Goal: Feedback & Contribution: Submit feedback/report problem

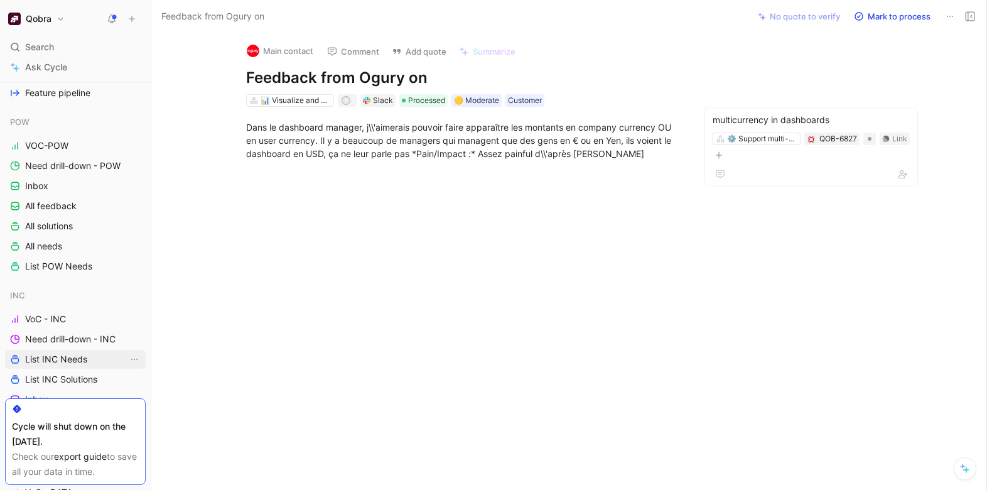
scroll to position [158, 0]
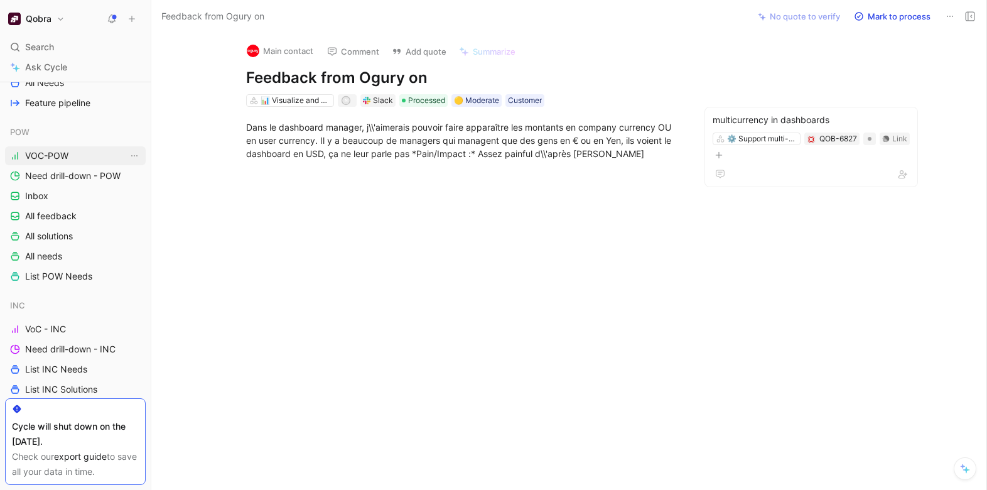
click at [50, 148] on link "VOC-POW" at bounding box center [75, 155] width 141 height 19
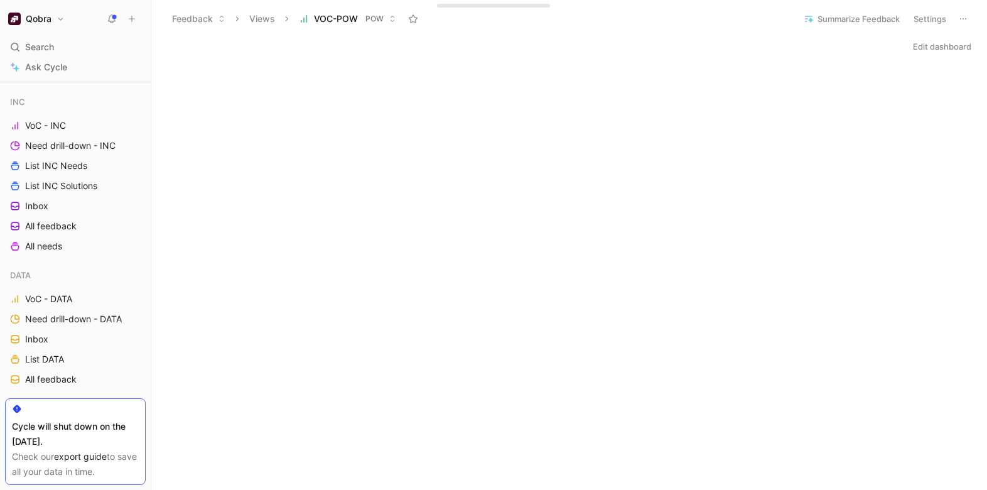
scroll to position [261, 0]
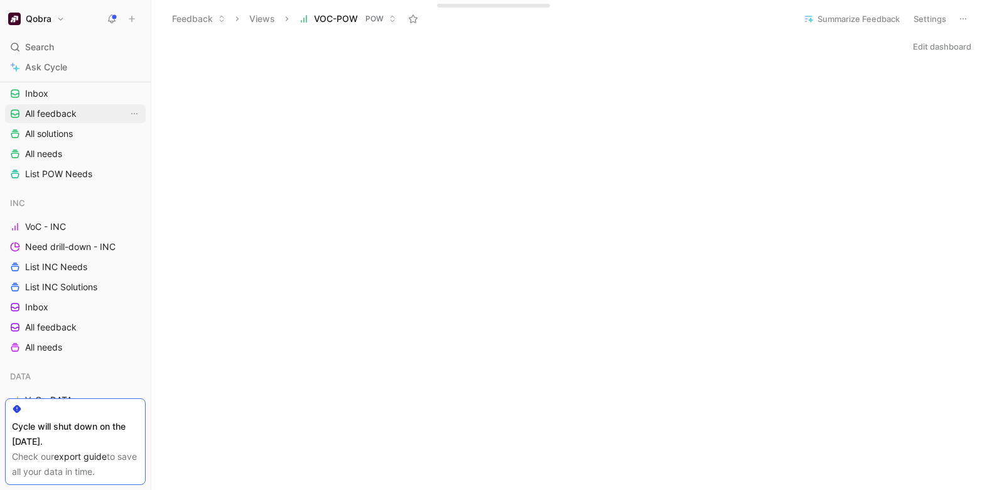
click at [41, 107] on span "All feedback" at bounding box center [51, 113] width 52 height 13
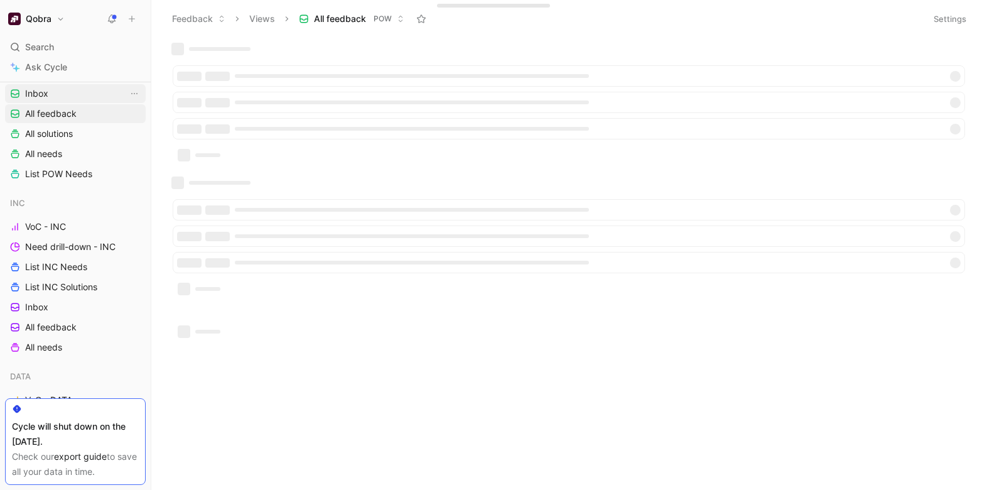
click at [39, 92] on span "Inbox" at bounding box center [36, 93] width 23 height 13
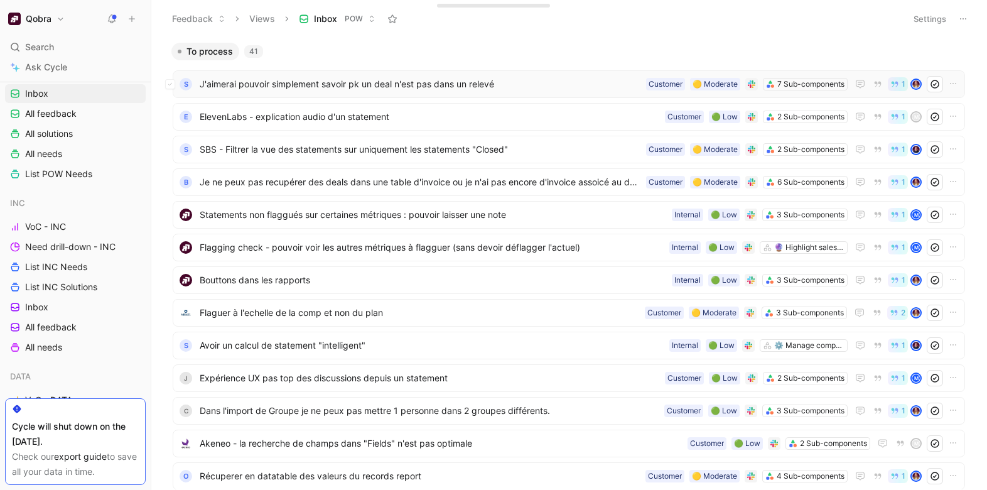
click at [319, 82] on span "J'aimerai pouvoir simplement savoir pk un deal n'est pas dans un relevé" at bounding box center [421, 84] width 442 height 15
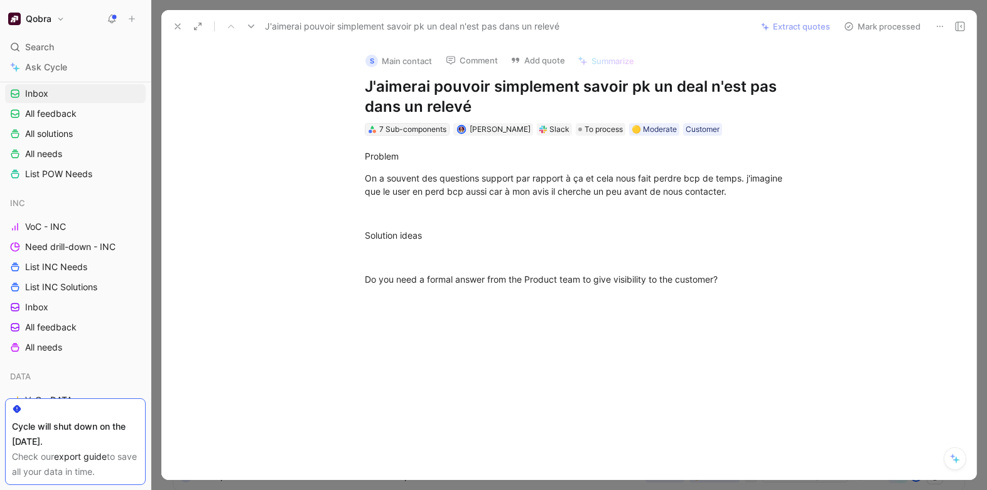
click at [431, 134] on div "7 Sub-components" at bounding box center [412, 129] width 67 height 13
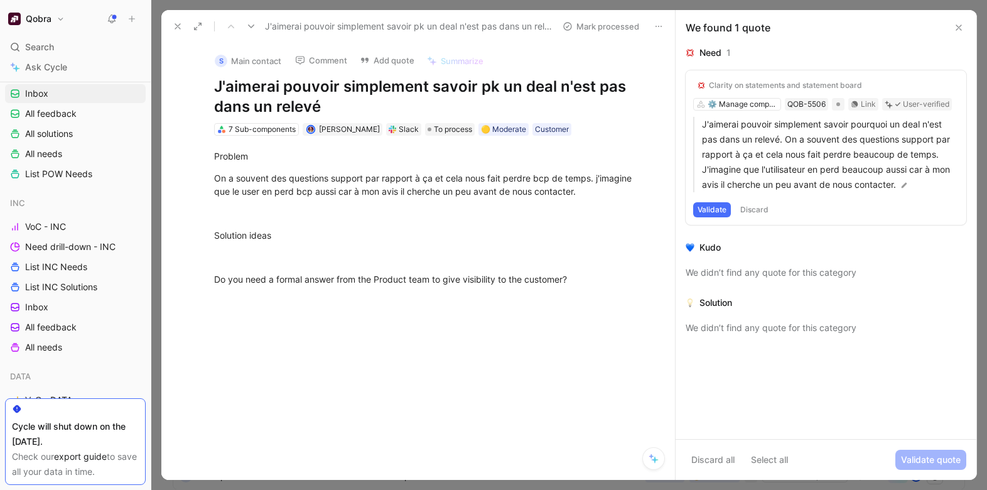
click at [702, 210] on button "Validate" at bounding box center [712, 209] width 38 height 15
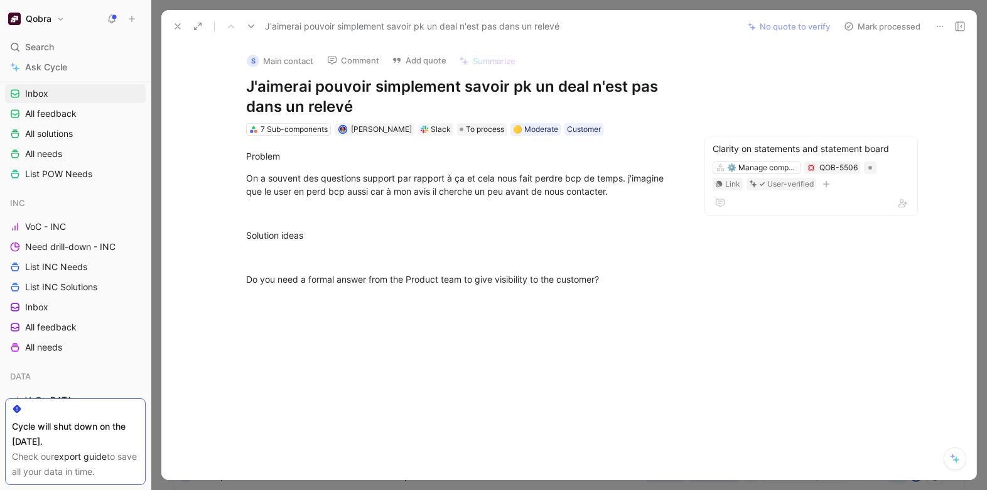
click at [883, 36] on div "J'aimerai pouvoir simplement savoir pk un deal n'est pas dans un relevé No quot…" at bounding box center [568, 26] width 815 height 33
click at [883, 29] on button "Mark processed" at bounding box center [883, 27] width 88 height 18
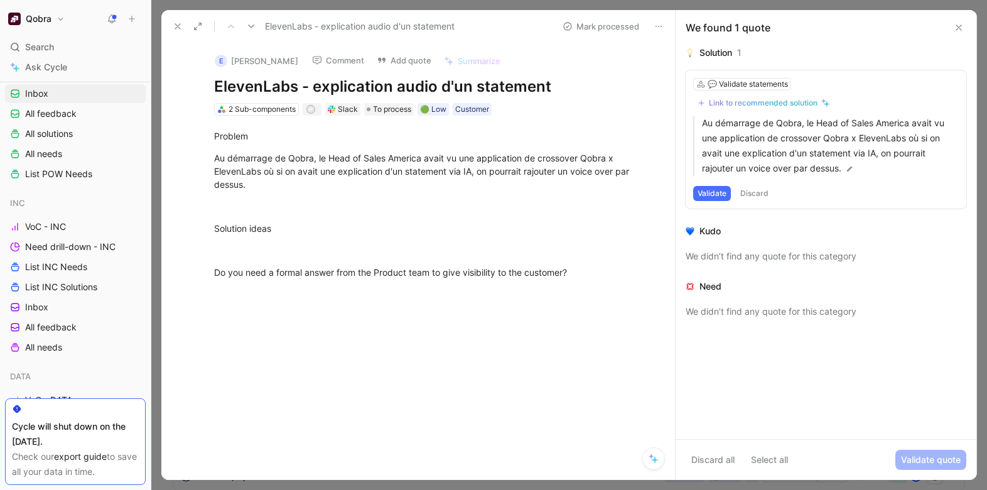
click at [180, 14] on div "ElevenLabs - explication audio d'un statement Mark processed" at bounding box center [418, 26] width 514 height 33
click at [173, 30] on icon at bounding box center [178, 26] width 10 height 10
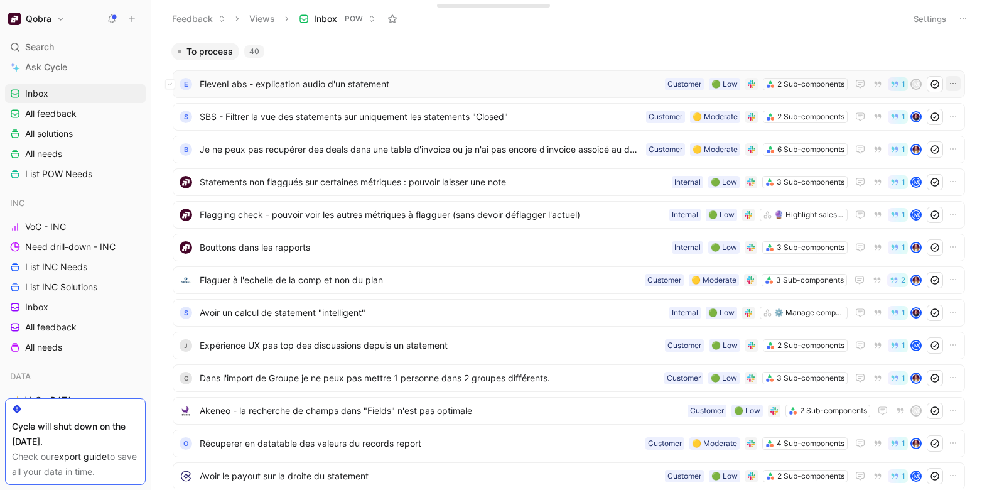
click at [950, 84] on icon "button" at bounding box center [953, 83] width 6 height 1
click at [549, 84] on span "ElevenLabs - explication audio d'un statement" at bounding box center [430, 84] width 460 height 15
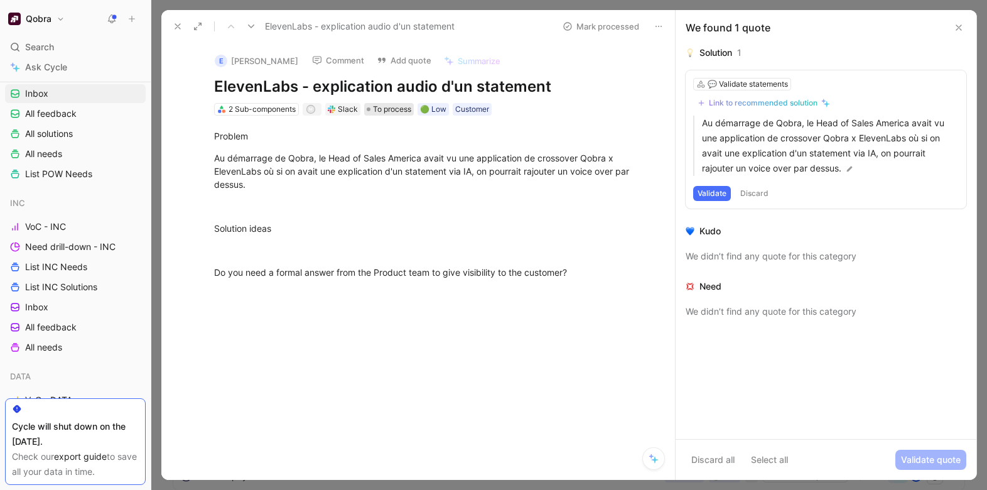
click at [395, 113] on span "To process" at bounding box center [392, 109] width 38 height 13
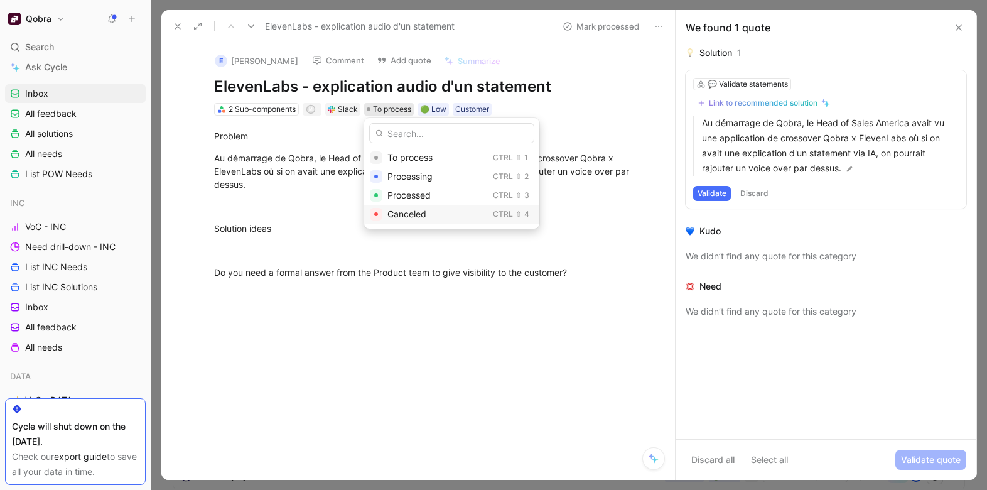
click at [420, 214] on span "Canceled" at bounding box center [407, 214] width 39 height 11
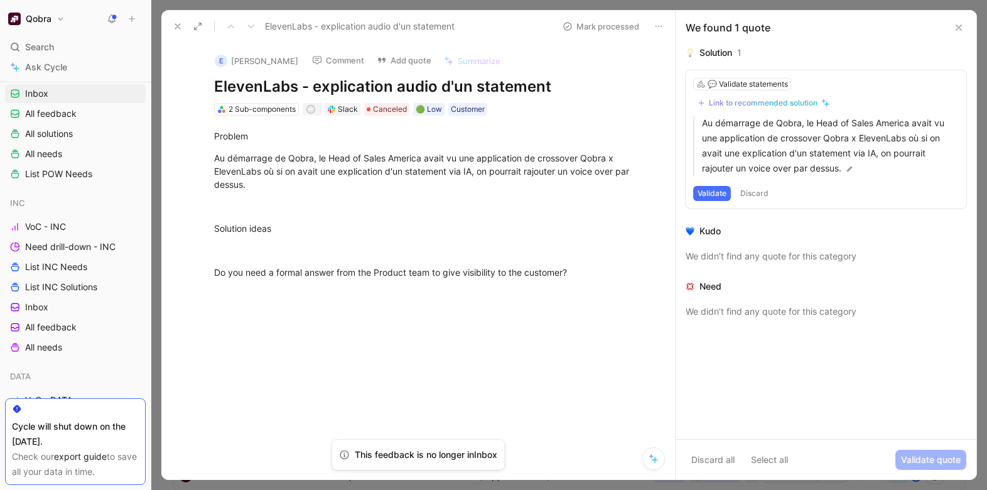
click at [176, 23] on icon at bounding box center [178, 26] width 10 height 10
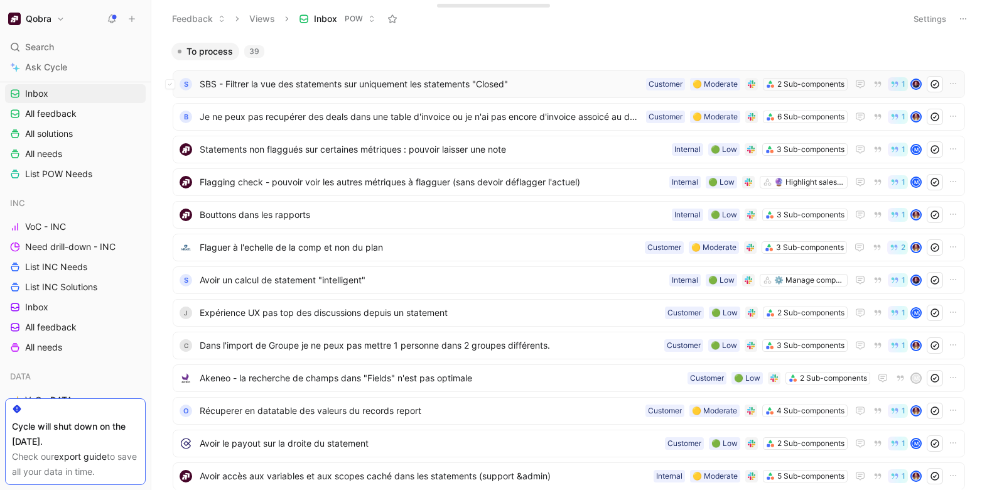
click at [353, 92] on div "S SBS - Filtrer la vue des statements sur uniquement les statements "Closed" 2 …" at bounding box center [569, 84] width 784 height 16
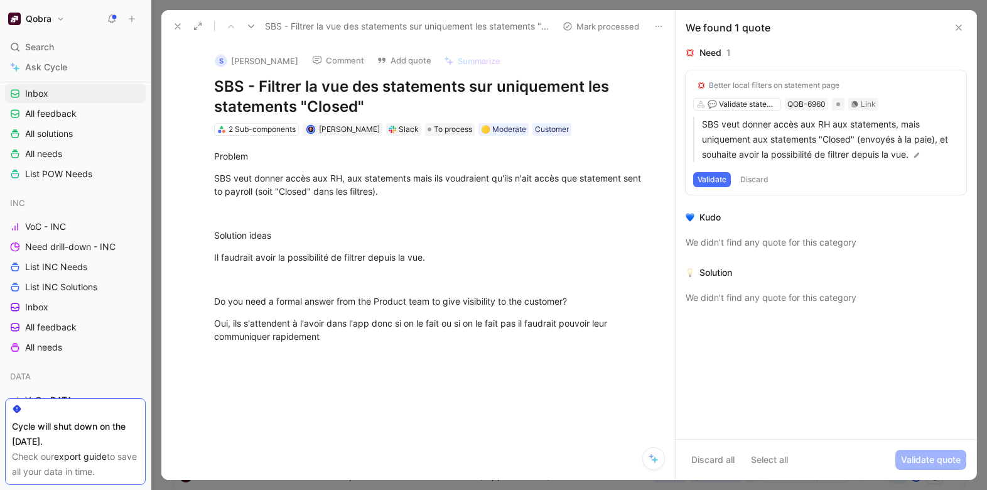
click at [715, 178] on button "Validate" at bounding box center [712, 179] width 38 height 15
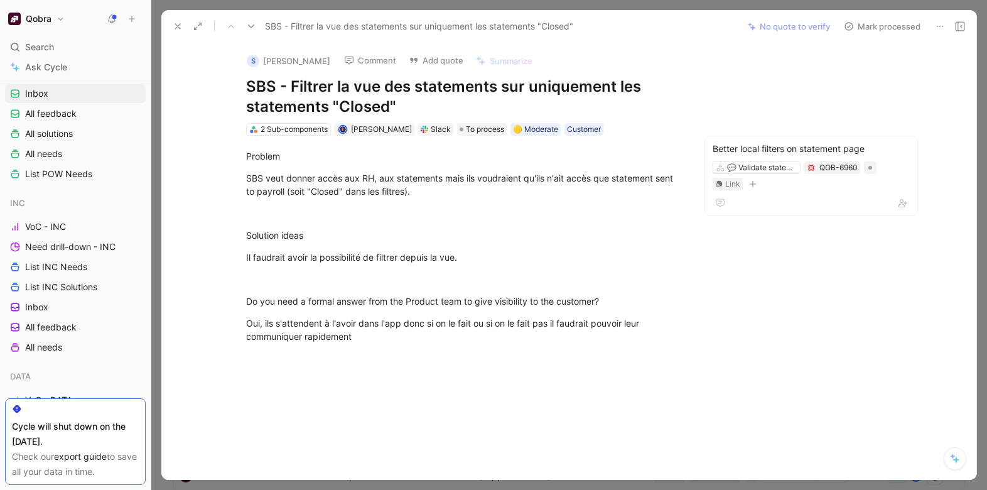
click at [874, 23] on button "Mark processed" at bounding box center [883, 27] width 88 height 18
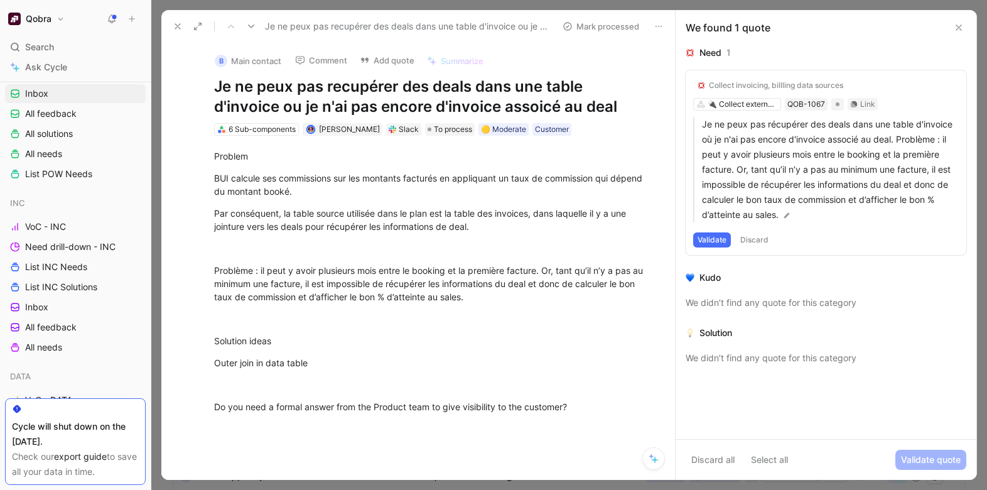
click at [812, 55] on div "Need 1" at bounding box center [826, 52] width 281 height 15
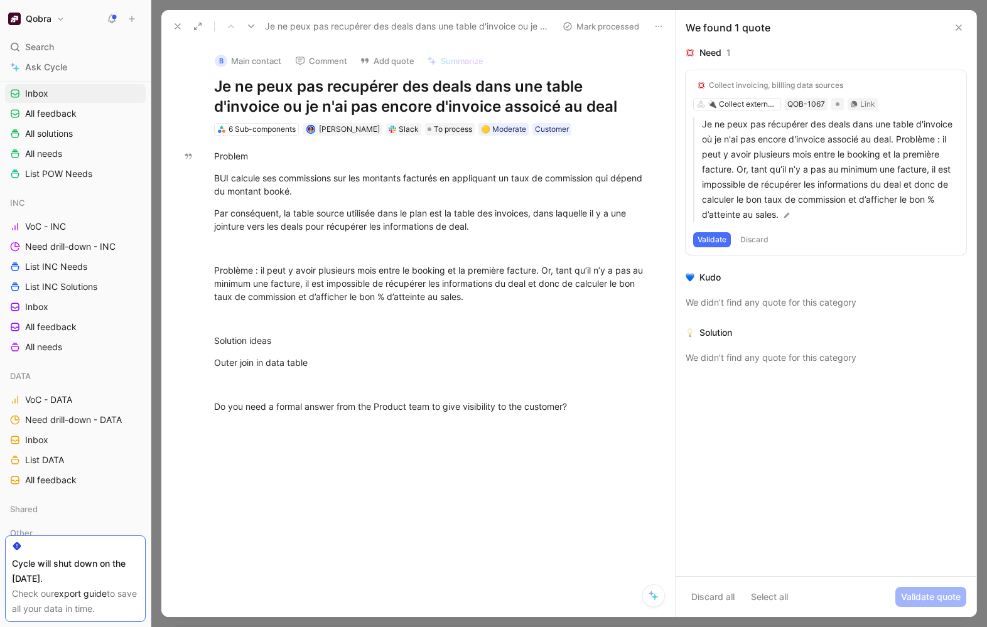
click at [174, 23] on icon at bounding box center [178, 26] width 10 height 10
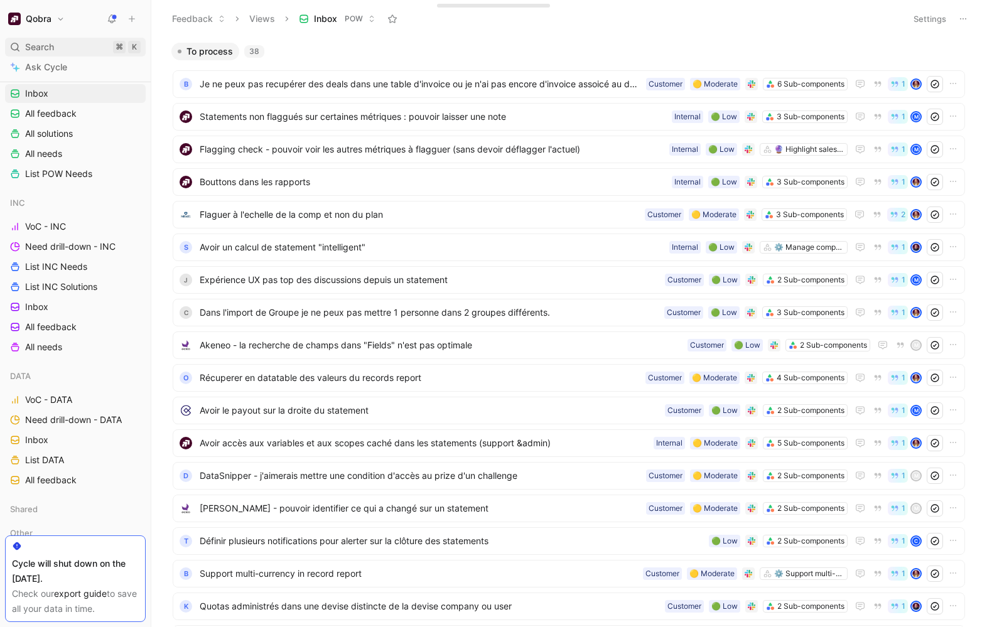
click at [45, 46] on span "Search" at bounding box center [39, 47] width 29 height 15
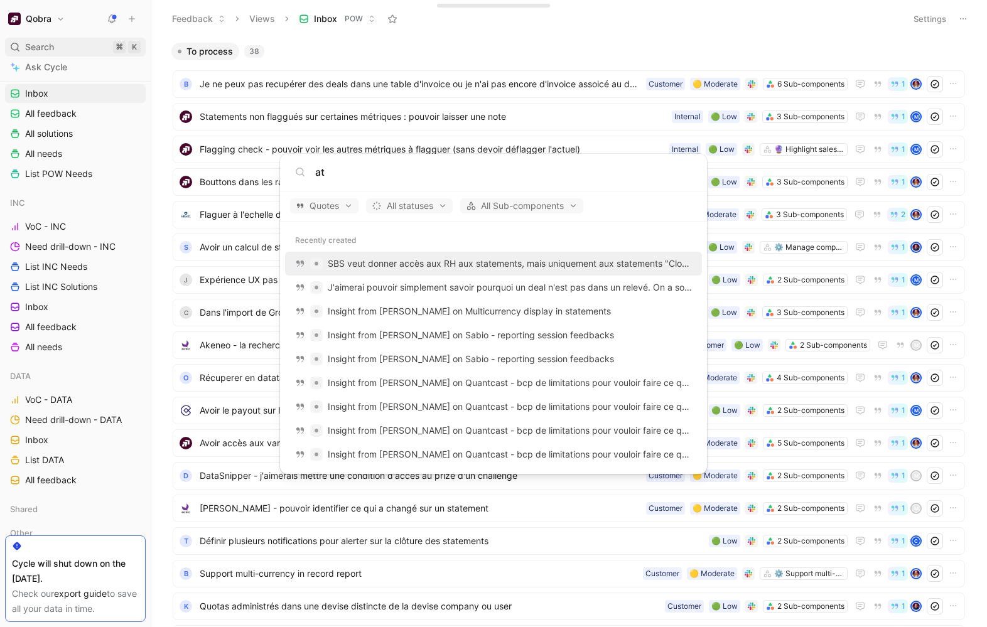
type input "a"
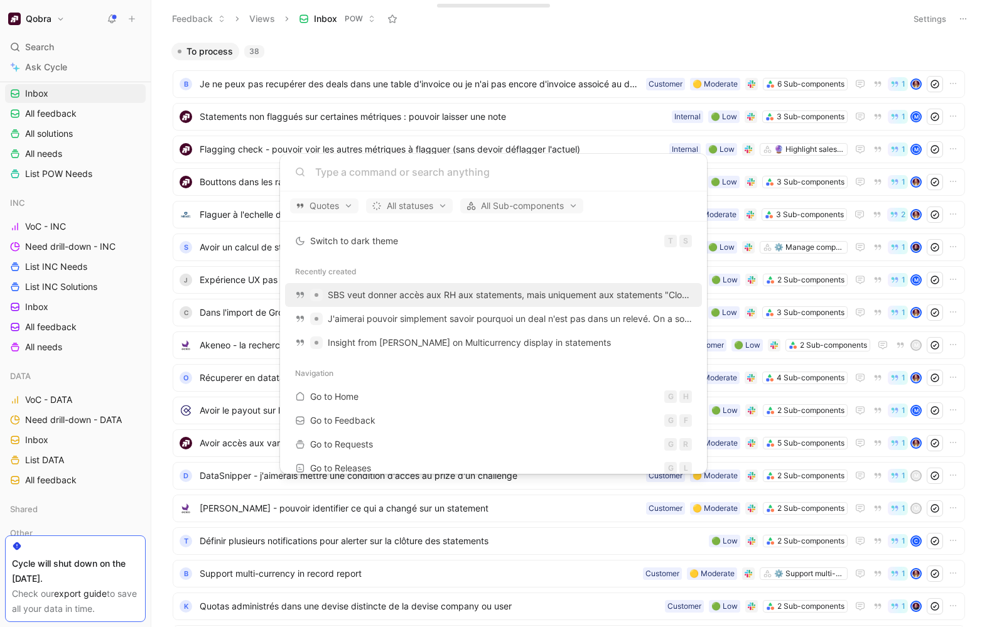
click at [32, 49] on body "Qobra Search ⌘ K Ask Cycle Workspace All Squads Doctolib Voice-of-customer Need…" at bounding box center [493, 313] width 987 height 627
click at [32, 49] on span "Search" at bounding box center [39, 47] width 29 height 15
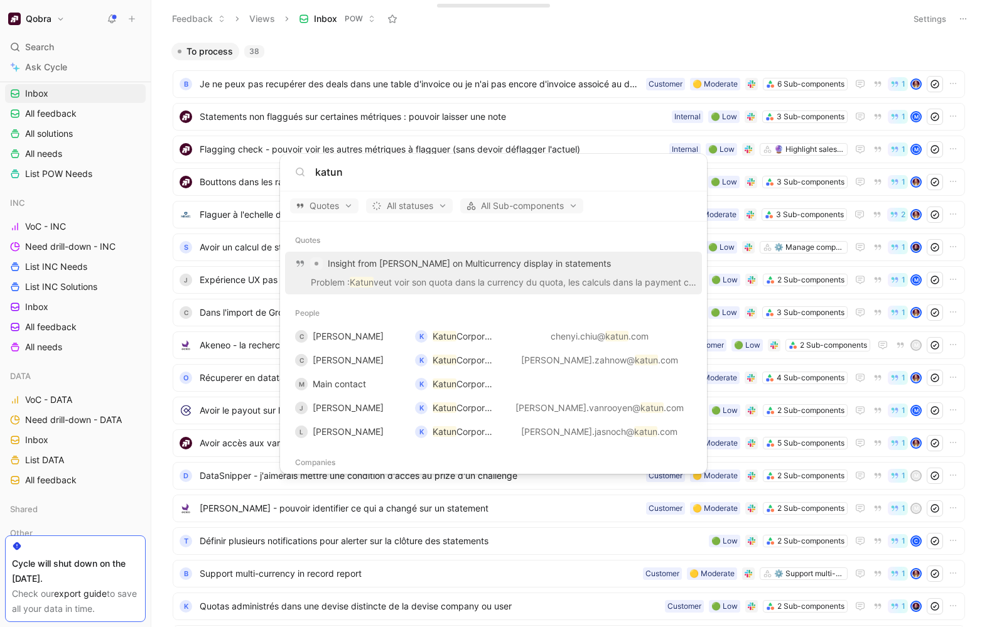
scroll to position [34, 0]
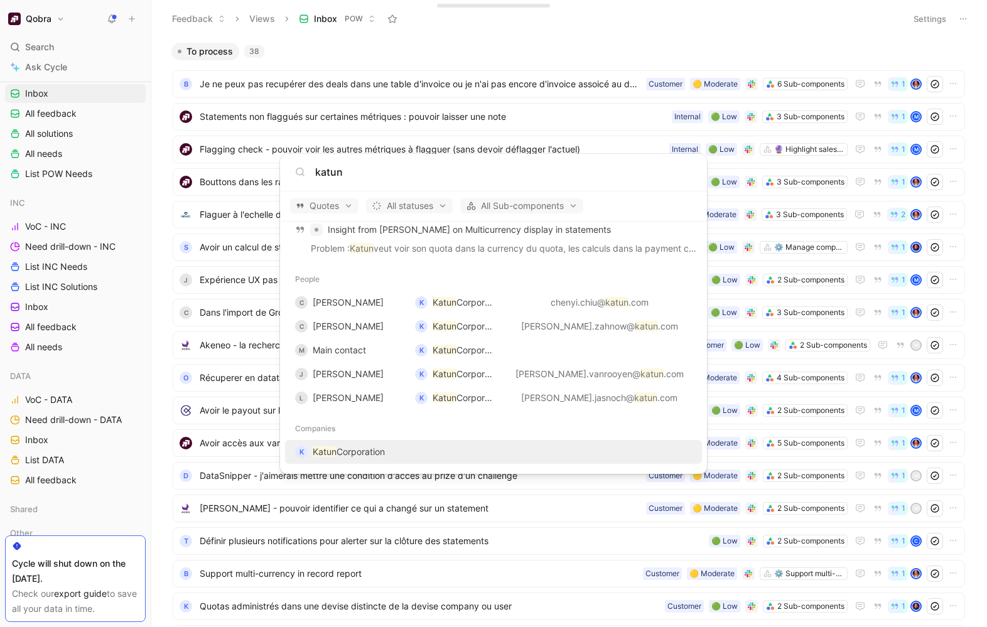
type input "katun"
click at [361, 452] on span "Corporation" at bounding box center [361, 452] width 48 height 11
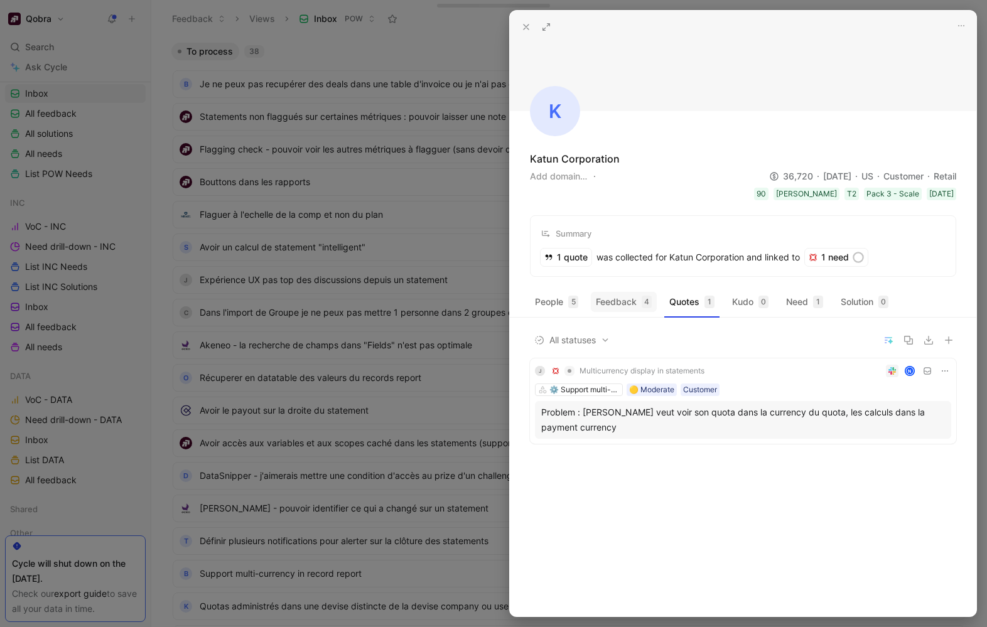
click at [624, 305] on button "Feedback 4" at bounding box center [624, 302] width 66 height 20
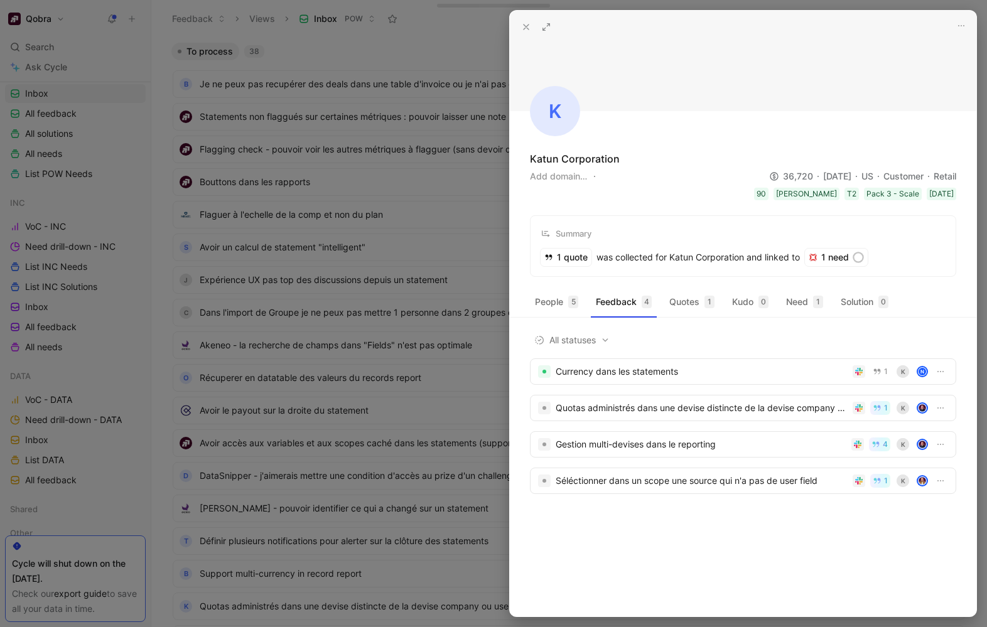
click at [791, 319] on div "People 5 Feedback 4 Quotes 1 Kudo 0 Need 1 Solution 0" at bounding box center [743, 308] width 467 height 33
click at [791, 298] on button "Need 1" at bounding box center [804, 302] width 47 height 20
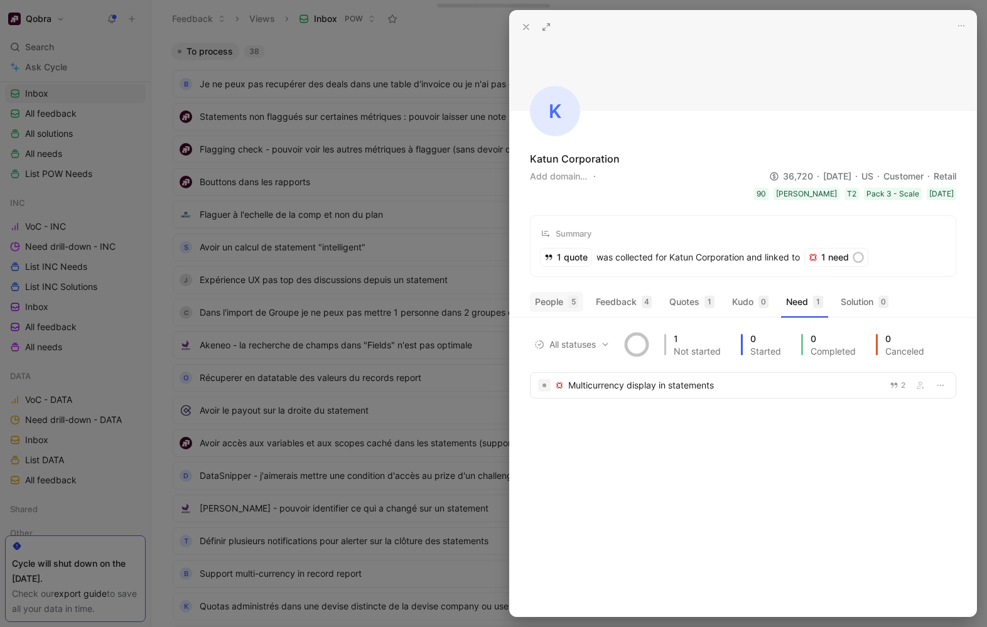
click at [548, 308] on button "People 5" at bounding box center [556, 302] width 53 height 20
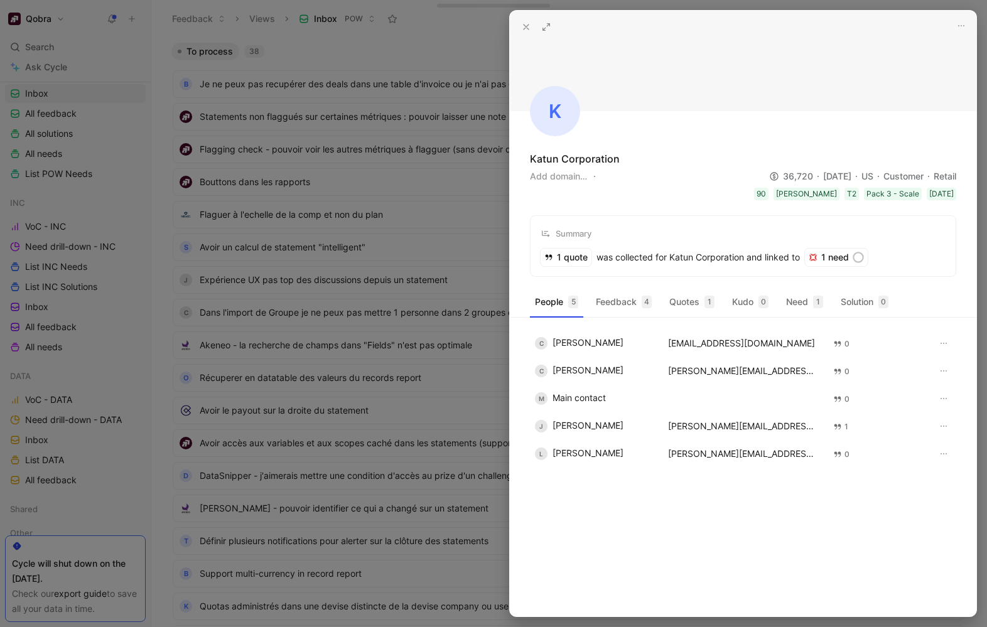
click at [732, 489] on div "People 5 Feedback 4 Quotes 1 Kudo 0 Need 1 Solution 0 C [PERSON_NAME] [PERSON_N…" at bounding box center [743, 454] width 467 height 325
click at [463, 66] on div at bounding box center [493, 313] width 987 height 627
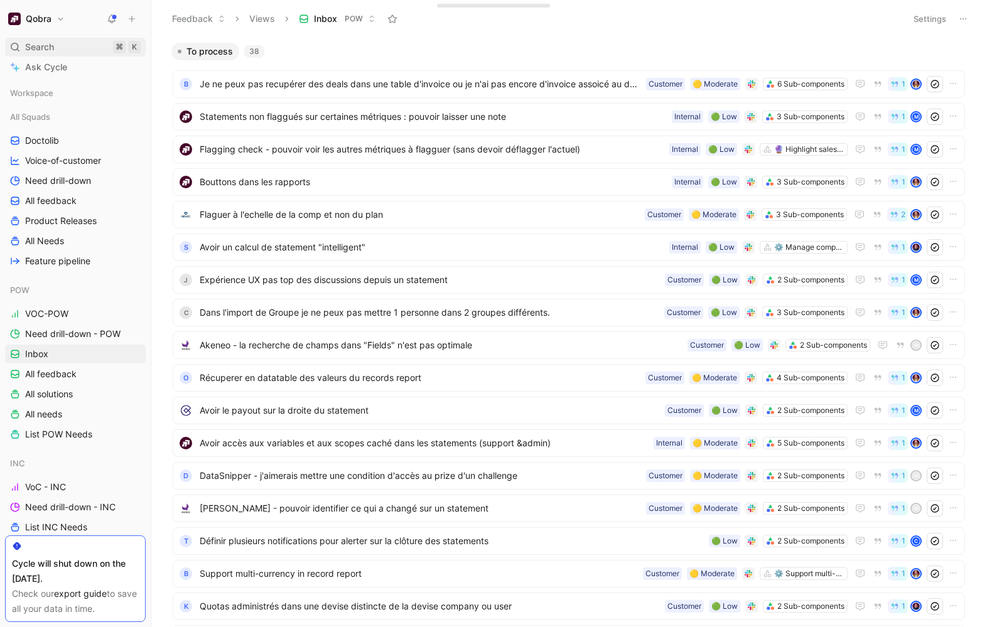
click at [48, 43] on span "Search" at bounding box center [39, 47] width 29 height 15
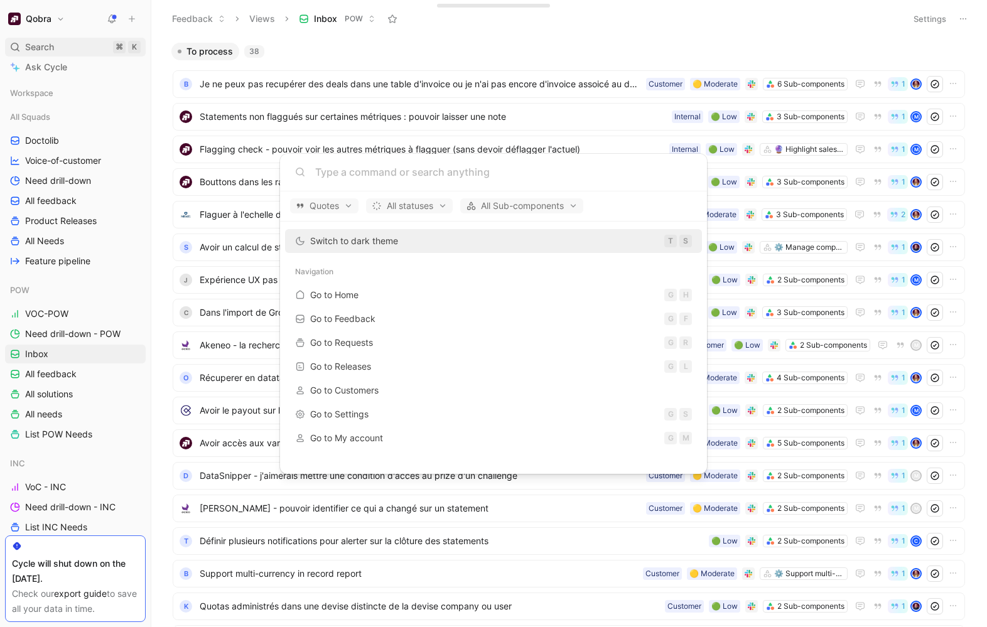
type input "[URL]"
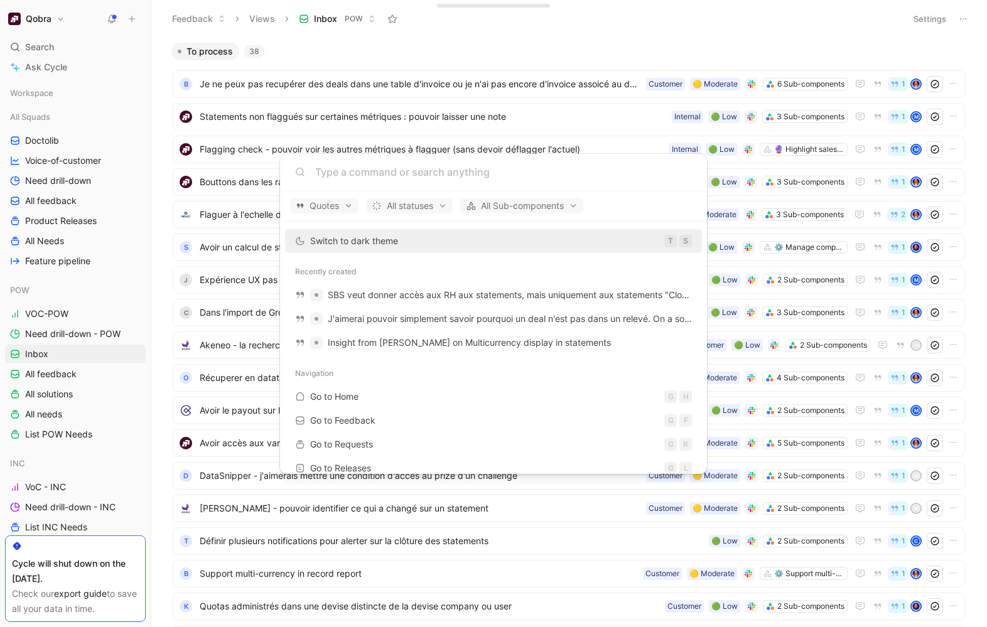
click at [70, 46] on body "Qobra Search ⌘ K Ask Cycle Workspace All Squads Doctolib Voice-of-customer Need…" at bounding box center [493, 313] width 987 height 627
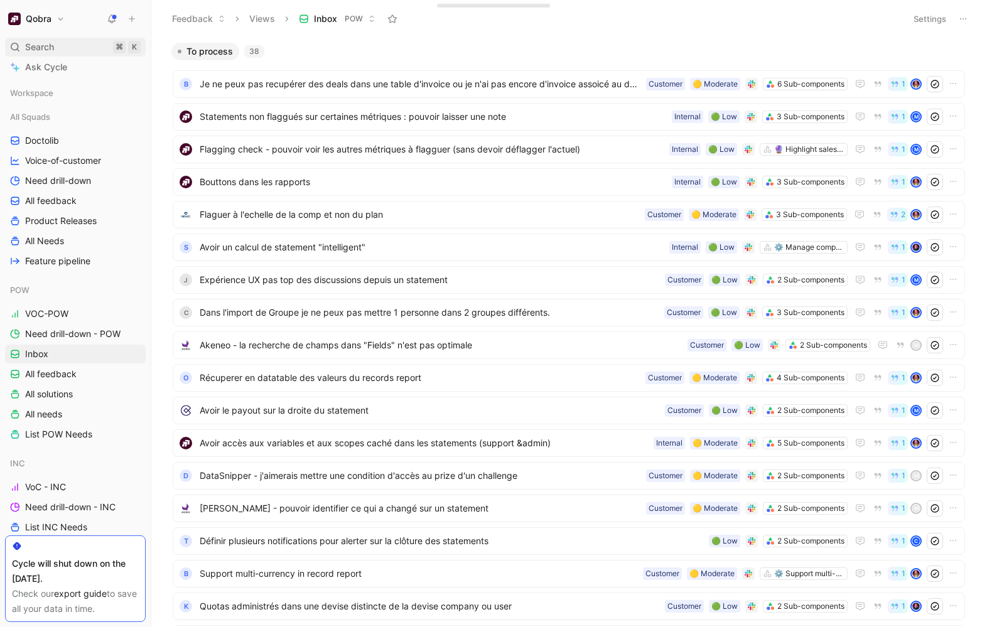
click at [55, 46] on div "Search ⌘ K" at bounding box center [75, 47] width 141 height 19
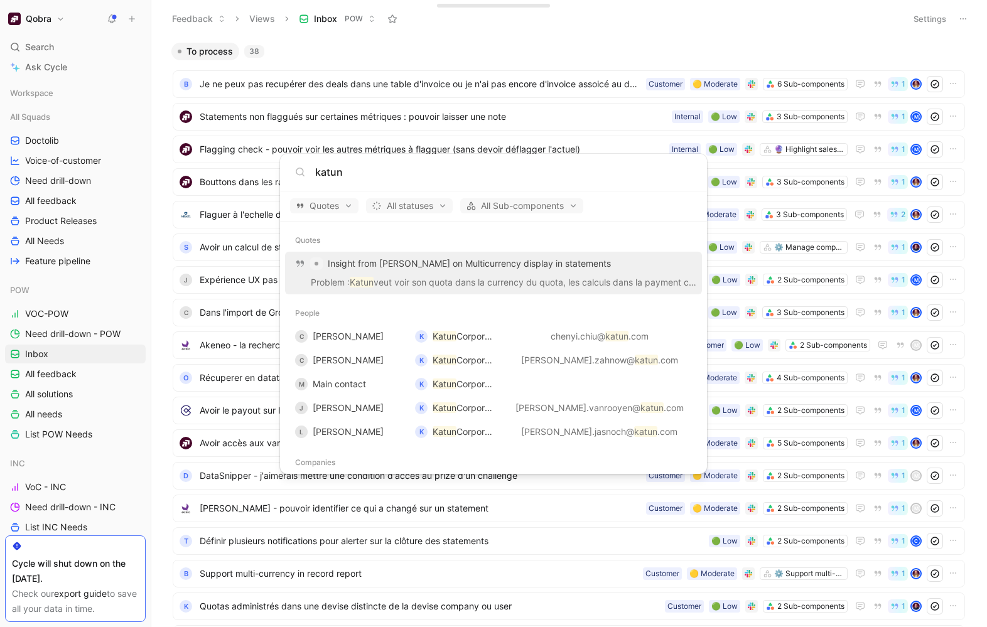
type input "katun"
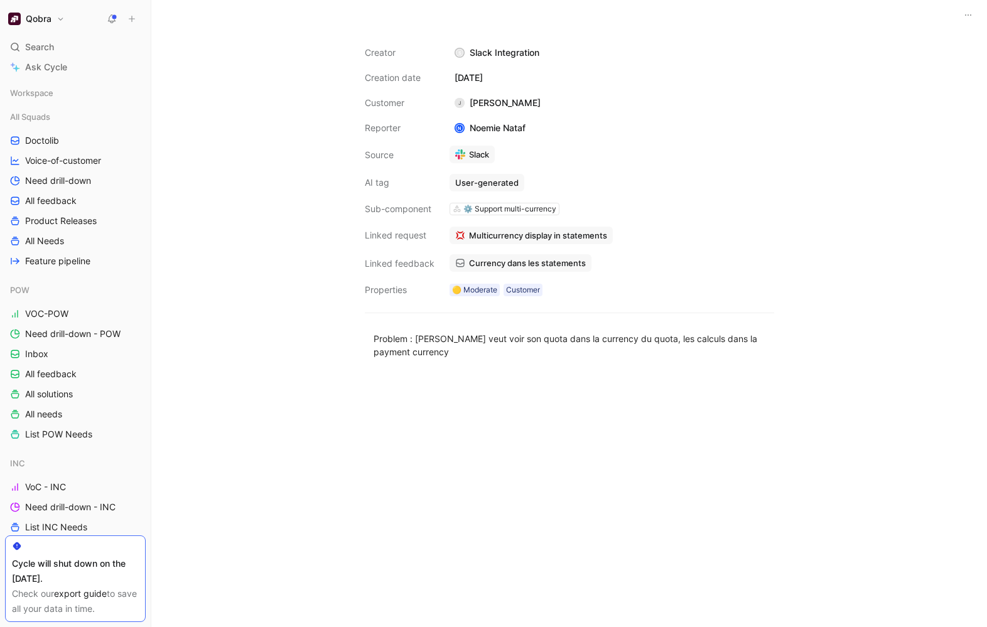
click at [459, 382] on div at bounding box center [570, 497] width 440 height 250
click at [439, 430] on div at bounding box center [570, 497] width 440 height 250
click at [56, 313] on span "VOC-POW" at bounding box center [46, 314] width 43 height 13
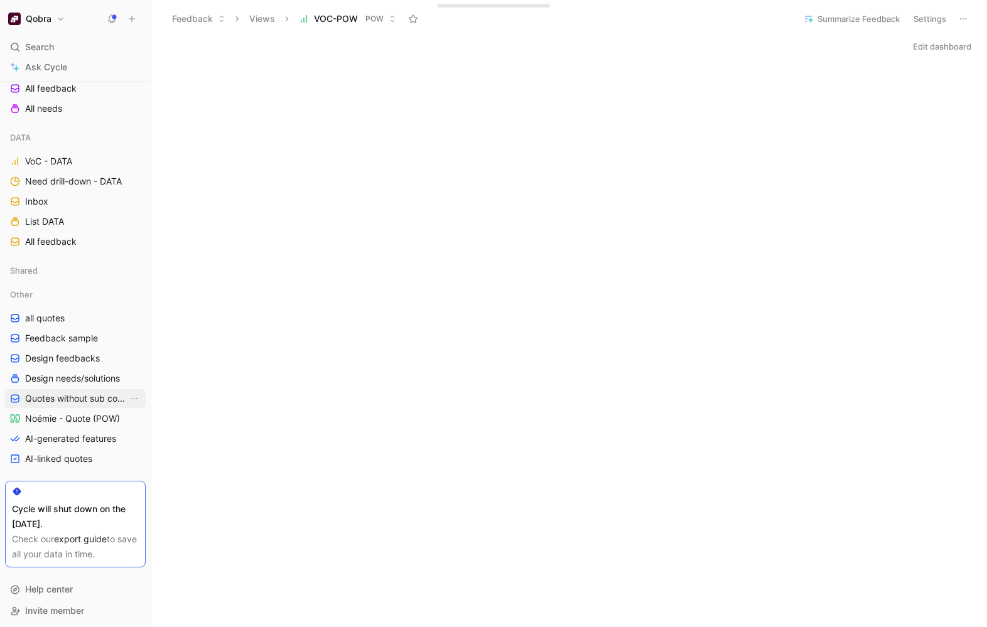
scroll to position [502, 0]
click at [49, 318] on span "all quotes" at bounding box center [45, 316] width 40 height 13
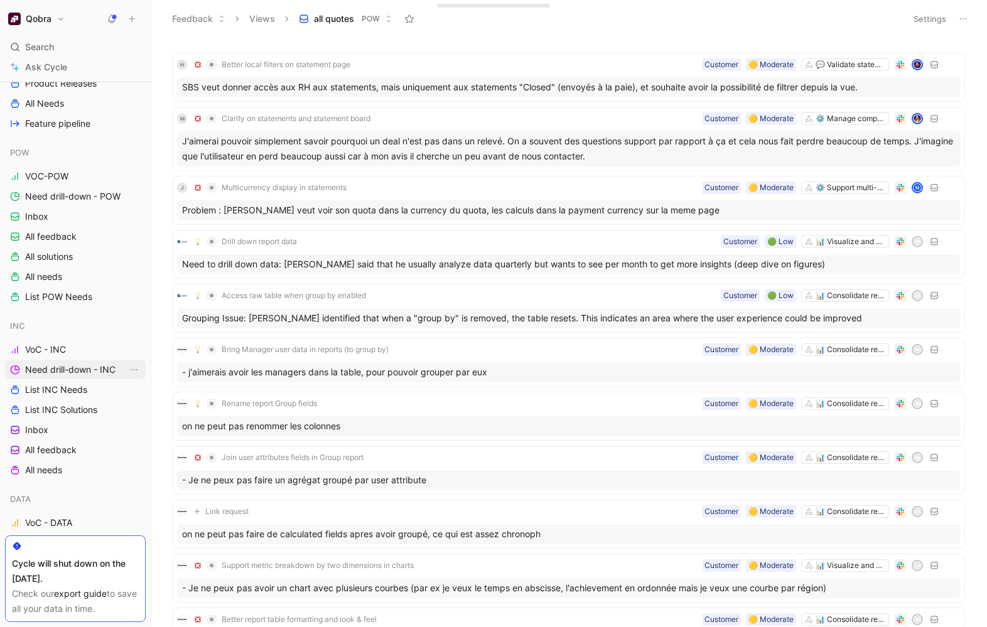
scroll to position [200, 0]
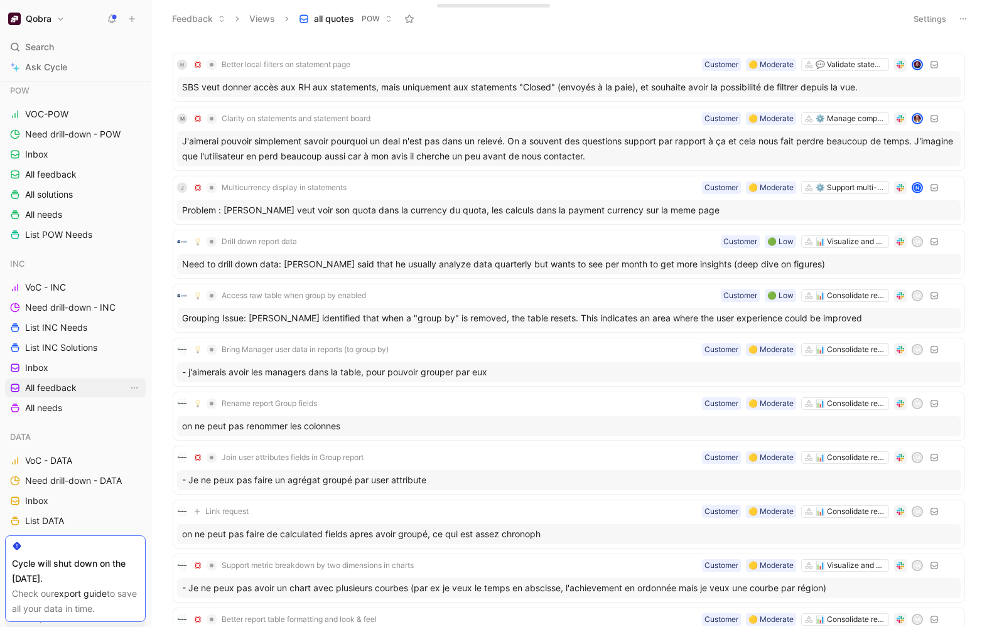
click at [53, 388] on span "All feedback" at bounding box center [51, 388] width 52 height 13
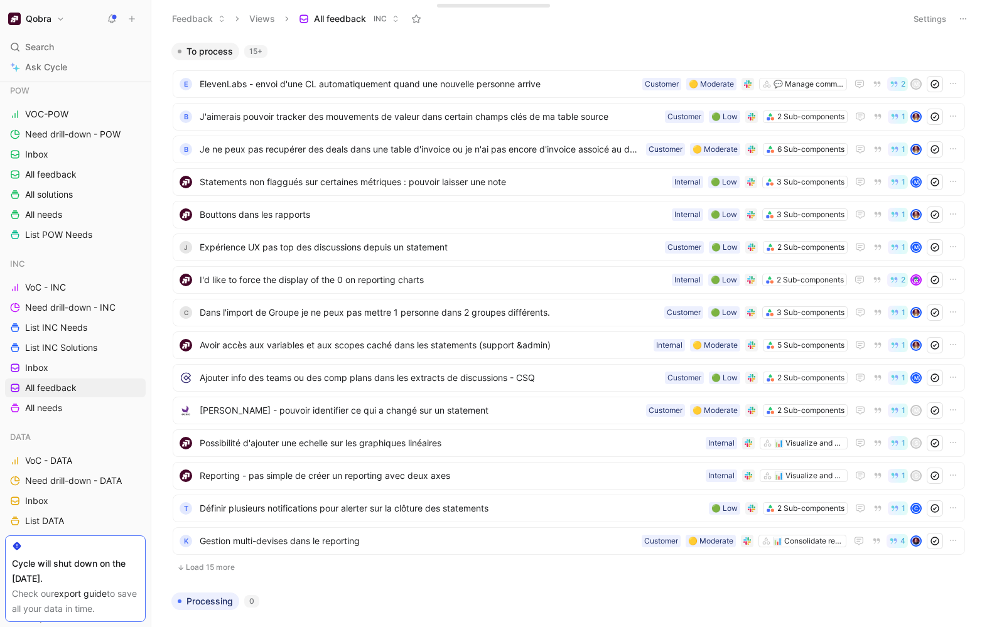
click at [217, 51] on span "To process" at bounding box center [210, 51] width 46 height 13
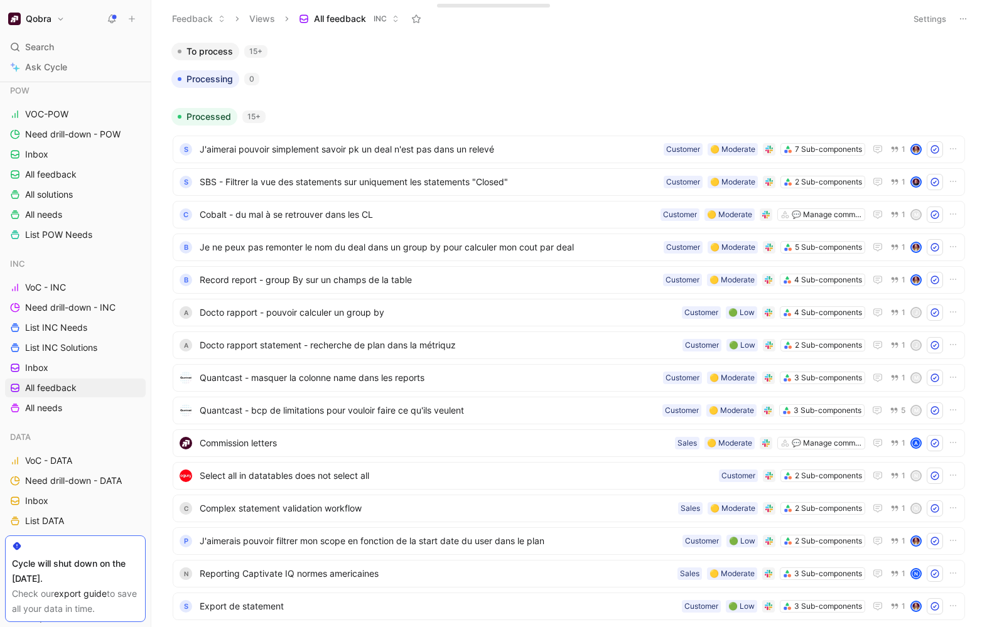
click at [217, 51] on span "To process" at bounding box center [210, 51] width 46 height 13
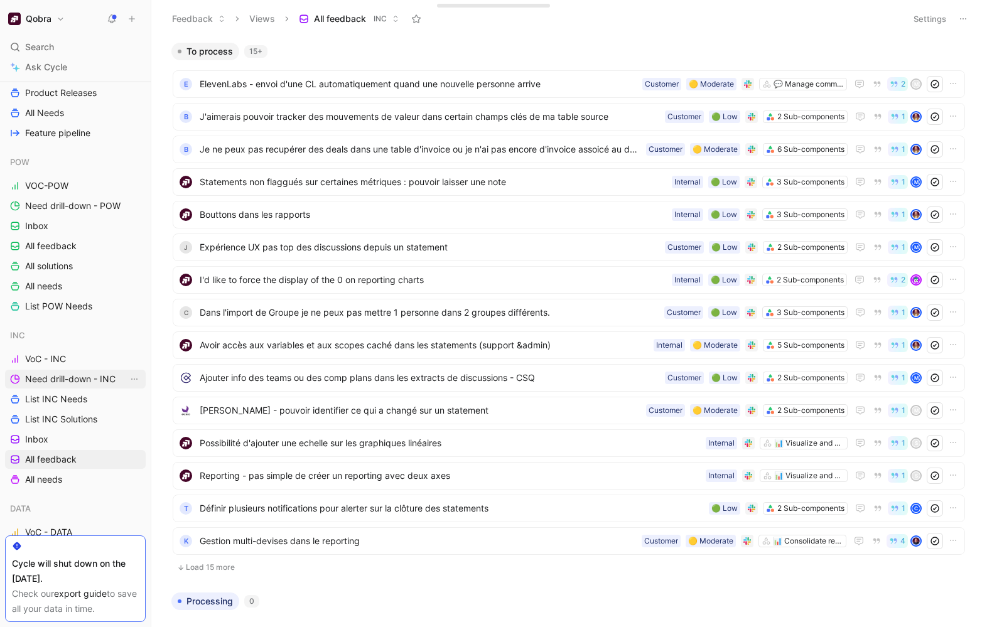
scroll to position [124, 0]
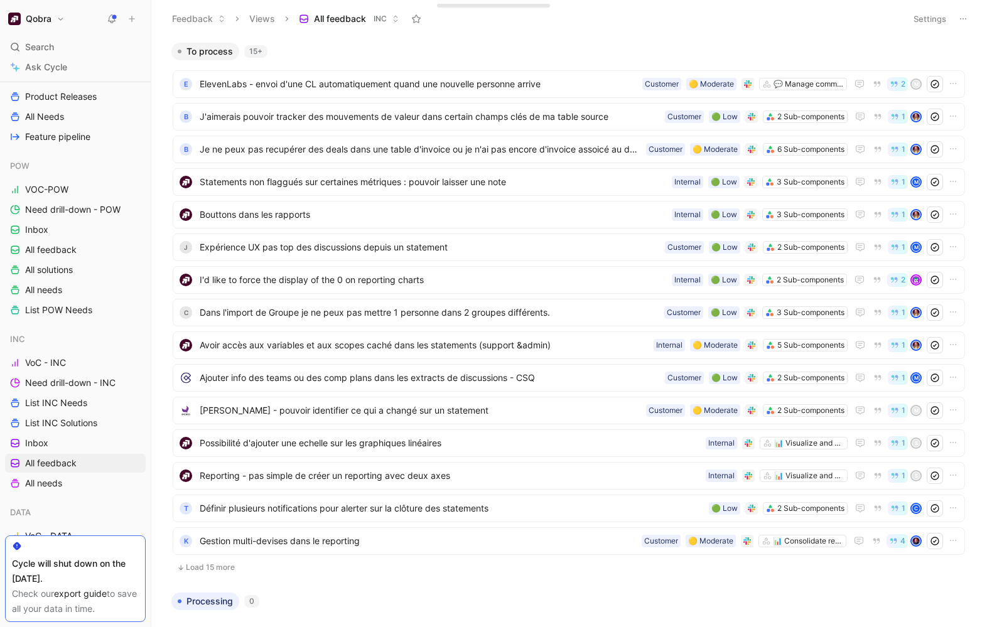
click at [46, 219] on div "POW VOC-POW Need drill-down - POW Inbox All feedback All solutions All needs Li…" at bounding box center [75, 237] width 141 height 163
click at [51, 227] on link "Inbox" at bounding box center [75, 229] width 141 height 19
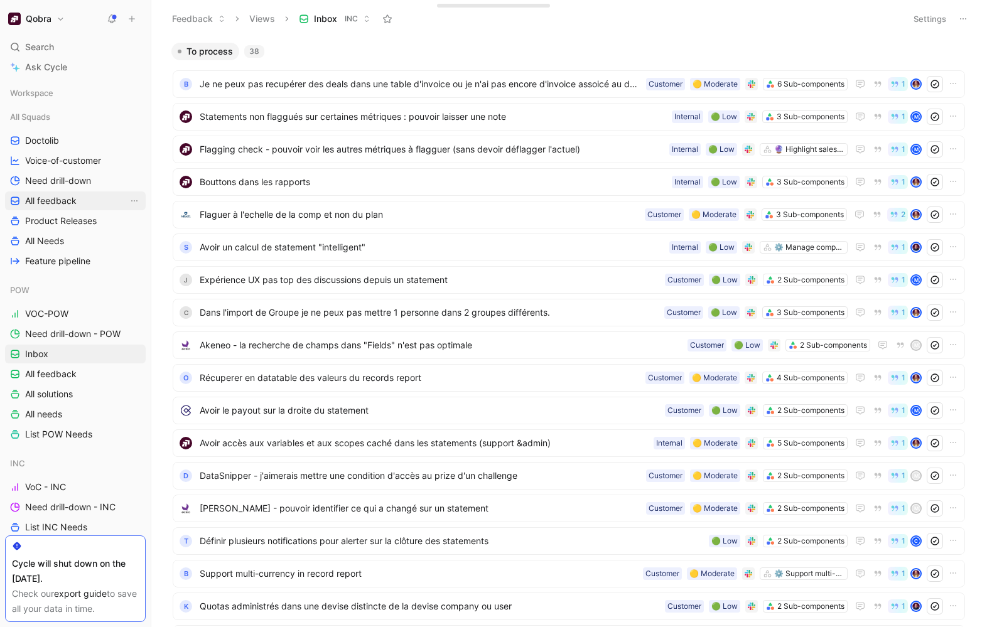
click at [48, 207] on link "All feedback" at bounding box center [75, 201] width 141 height 19
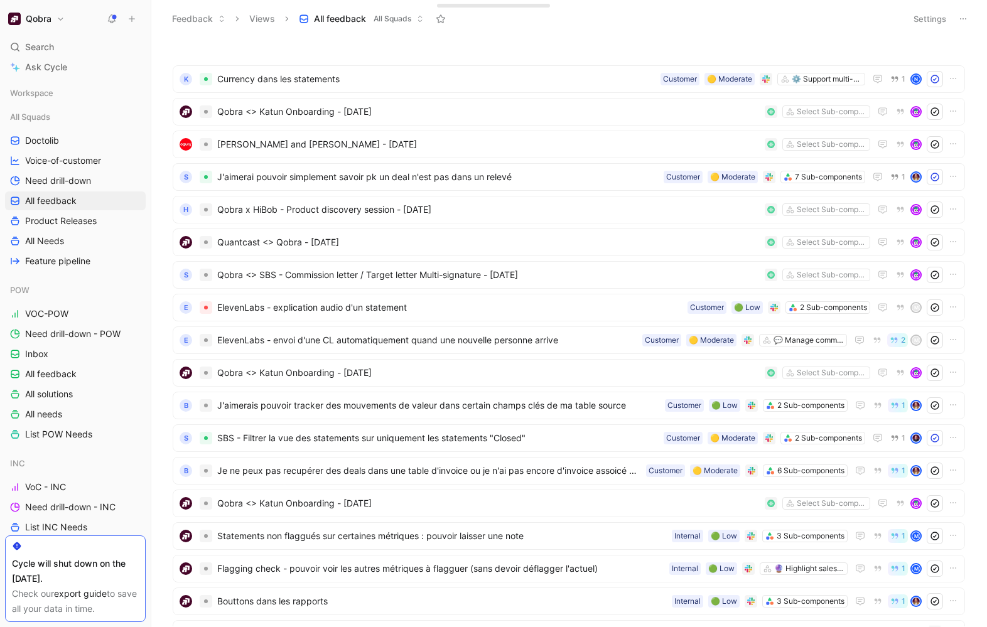
click at [910, 22] on button "Settings" at bounding box center [930, 19] width 44 height 18
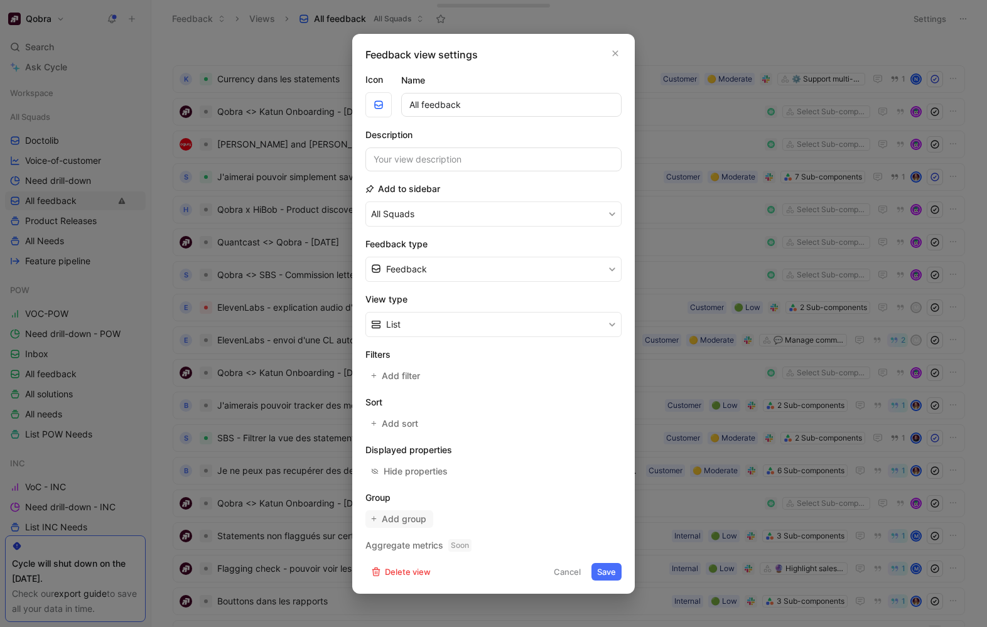
click at [410, 489] on span "Add group" at bounding box center [405, 519] width 46 height 15
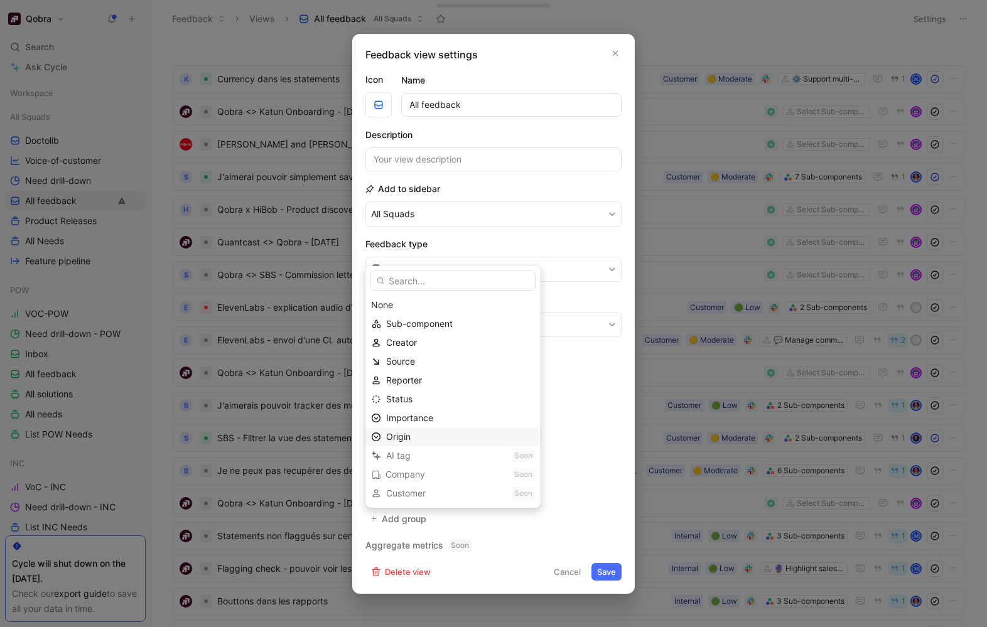
click at [413, 438] on div "Origin" at bounding box center [460, 437] width 149 height 15
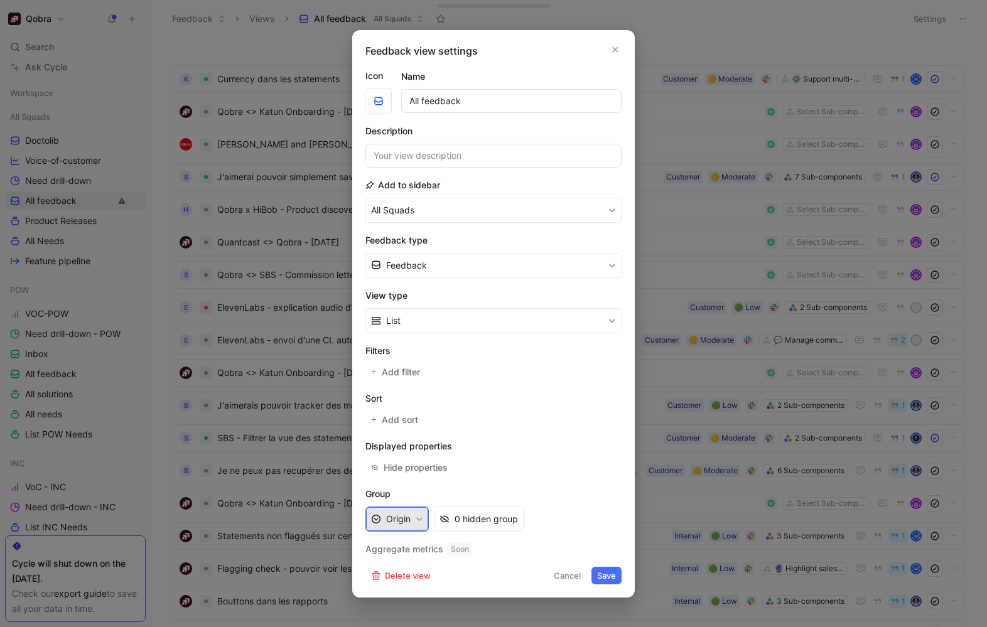
click at [421, 489] on icon "button" at bounding box center [420, 520] width 8 height 8
click at [416, 489] on icon "button" at bounding box center [420, 520] width 8 height 8
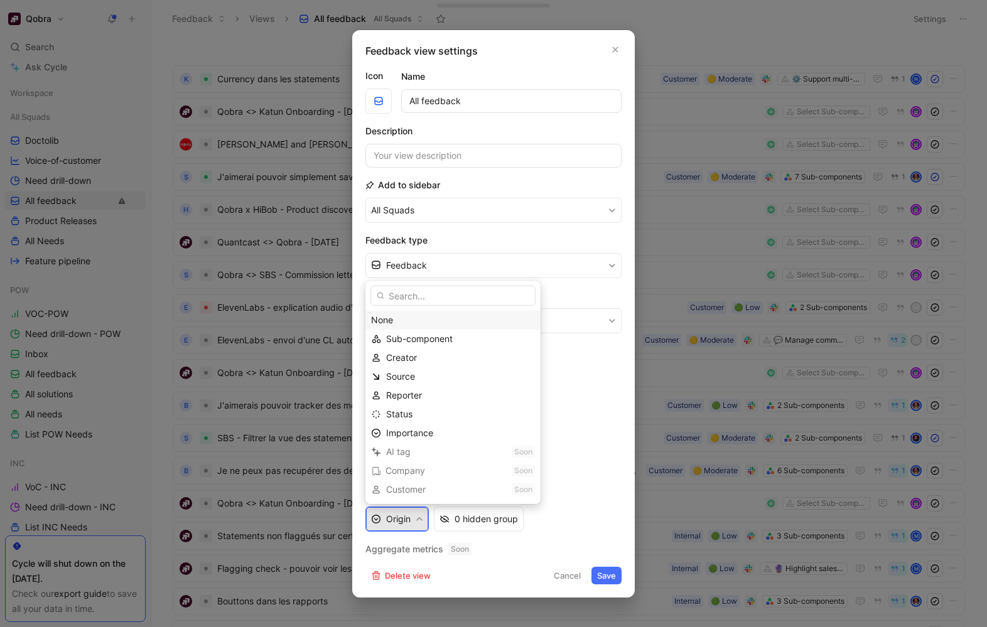
click at [394, 323] on div "None" at bounding box center [453, 320] width 164 height 15
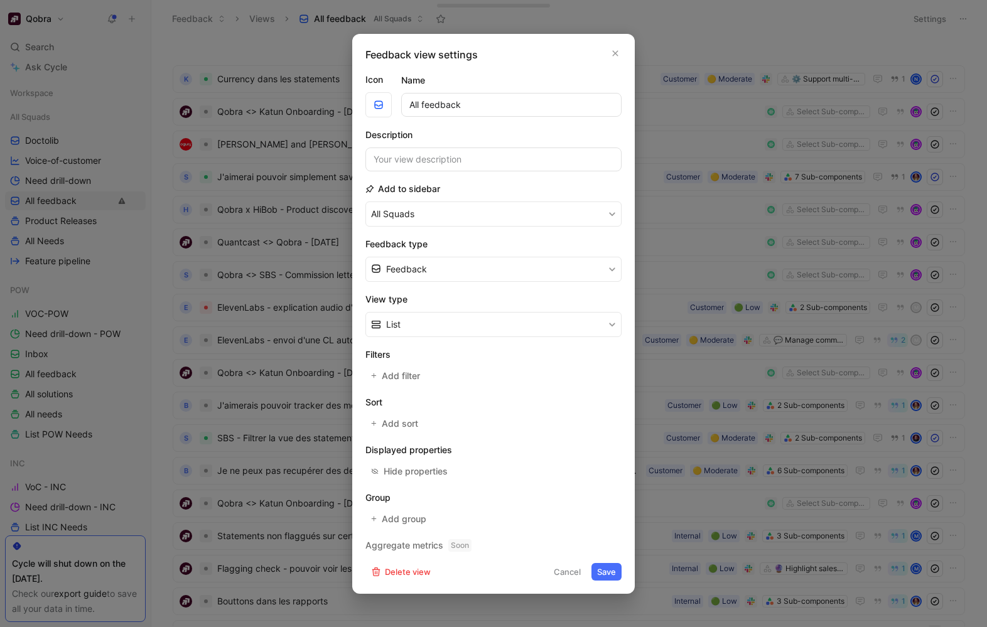
click at [573, 467] on div "Hide properties" at bounding box center [494, 472] width 256 height 18
click at [394, 375] on span "Add filter" at bounding box center [402, 376] width 40 height 15
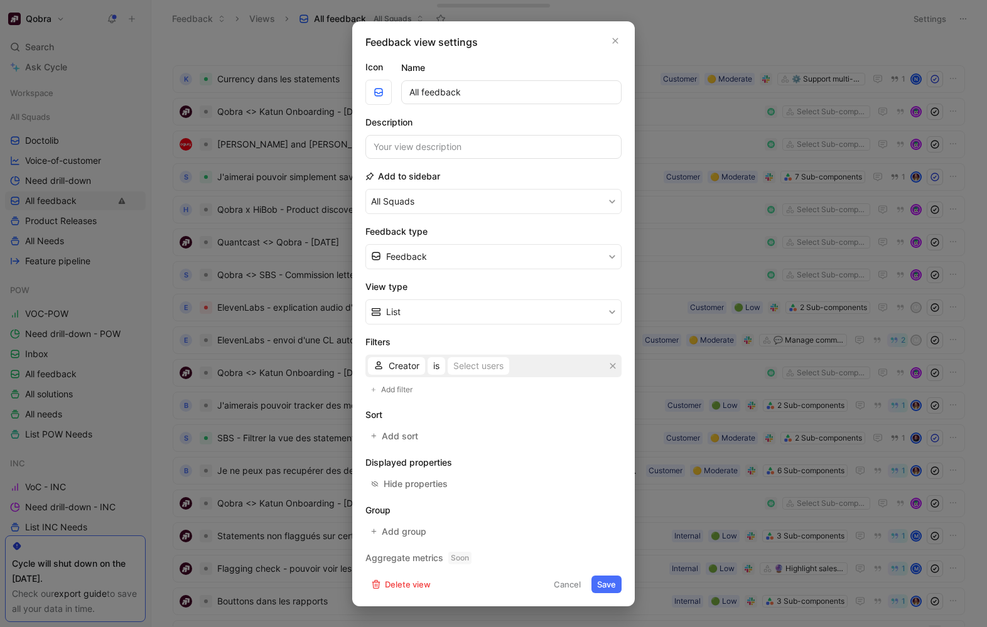
click at [395, 376] on div "Creator is Select users" at bounding box center [494, 366] width 256 height 23
click at [395, 369] on span "Creator" at bounding box center [404, 366] width 31 height 15
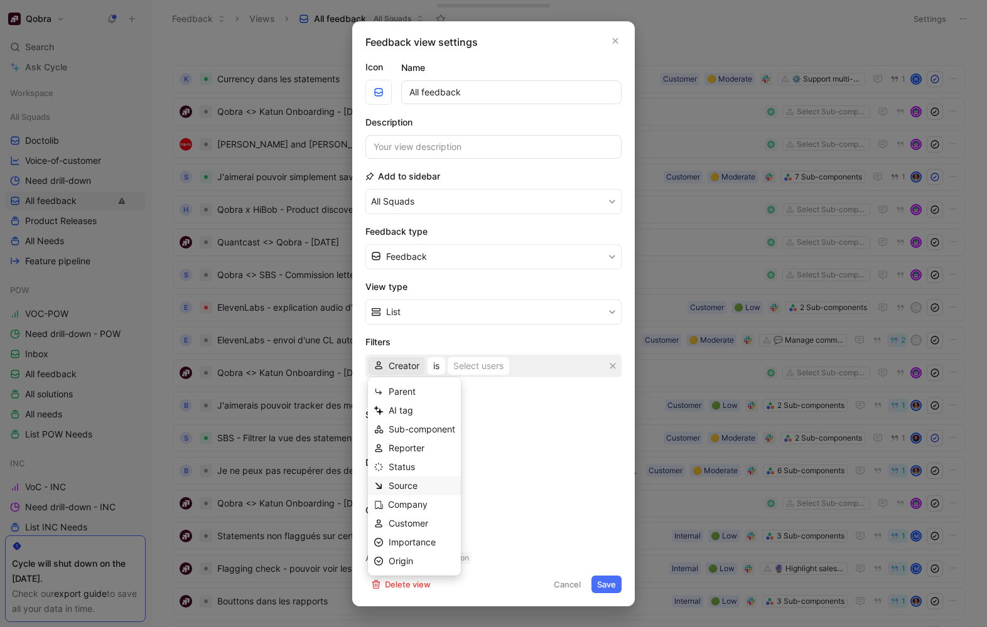
click at [429, 489] on div "Source" at bounding box center [422, 486] width 67 height 15
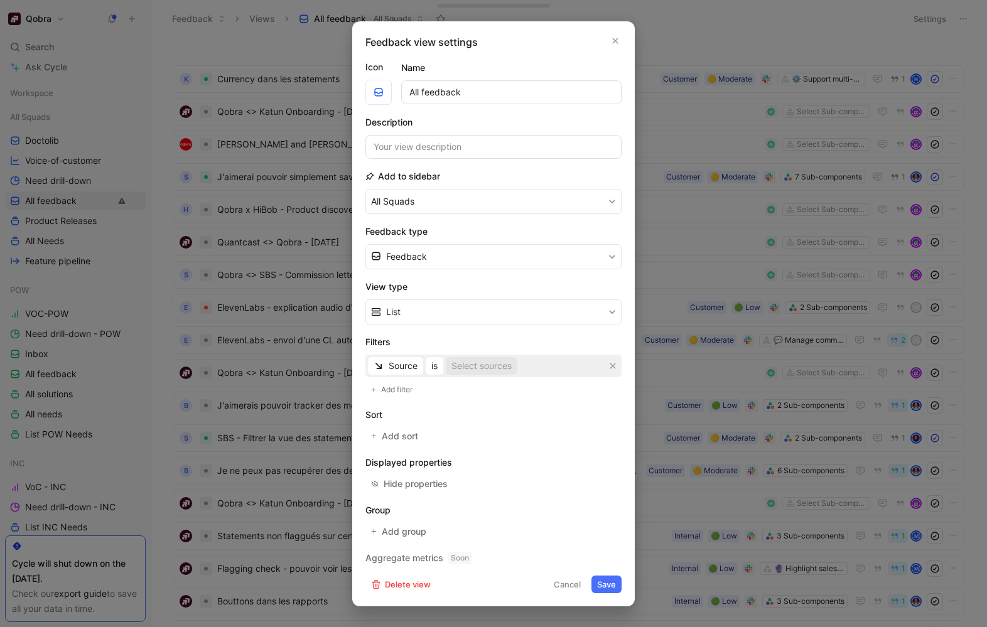
click at [475, 371] on div "Select sources" at bounding box center [482, 366] width 60 height 15
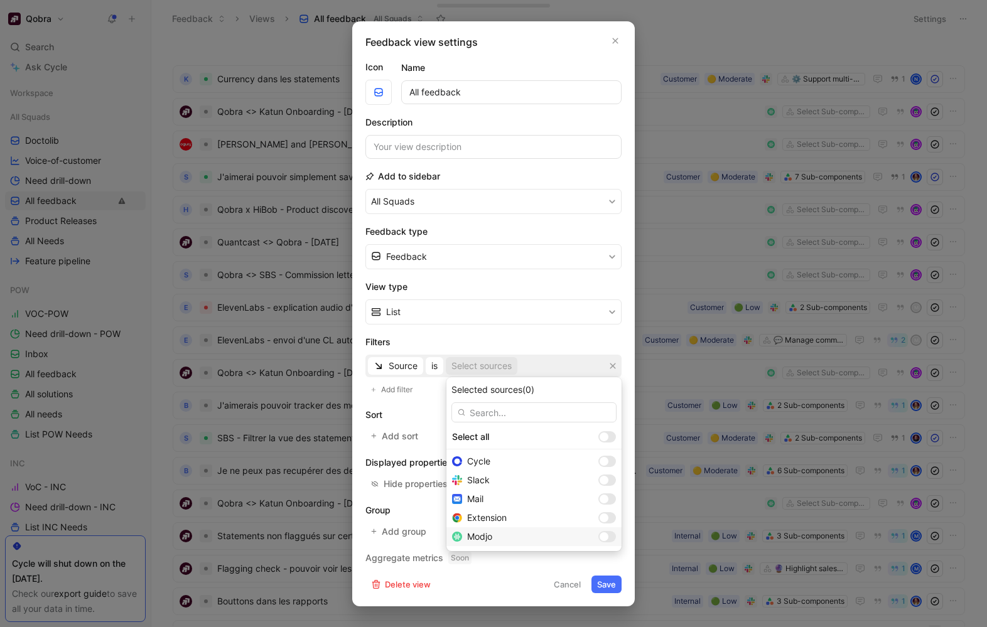
click at [600, 489] on div at bounding box center [604, 537] width 9 height 9
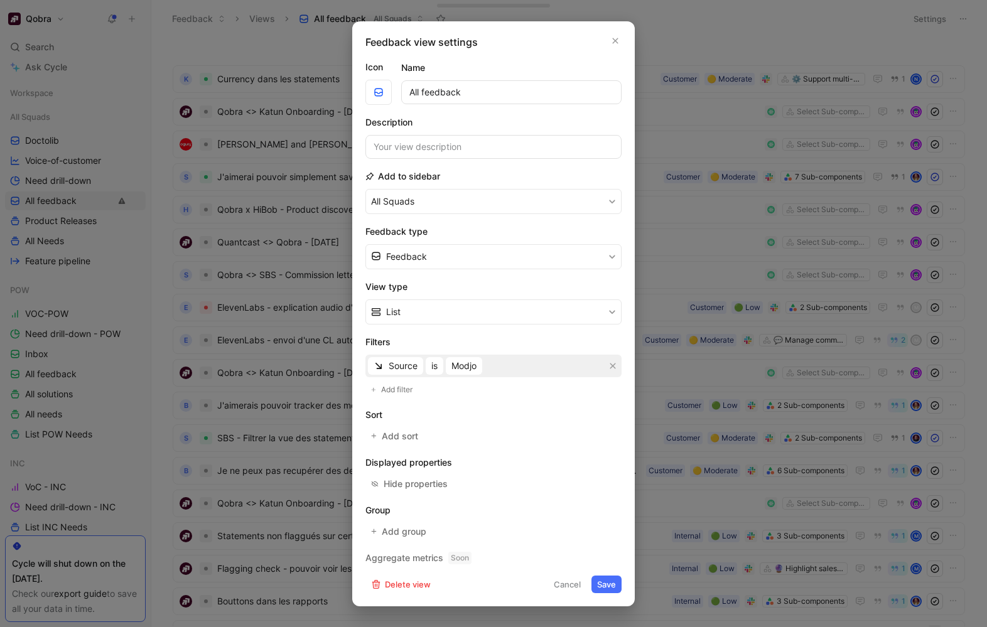
click at [605, 489] on button "Save" at bounding box center [607, 585] width 30 height 18
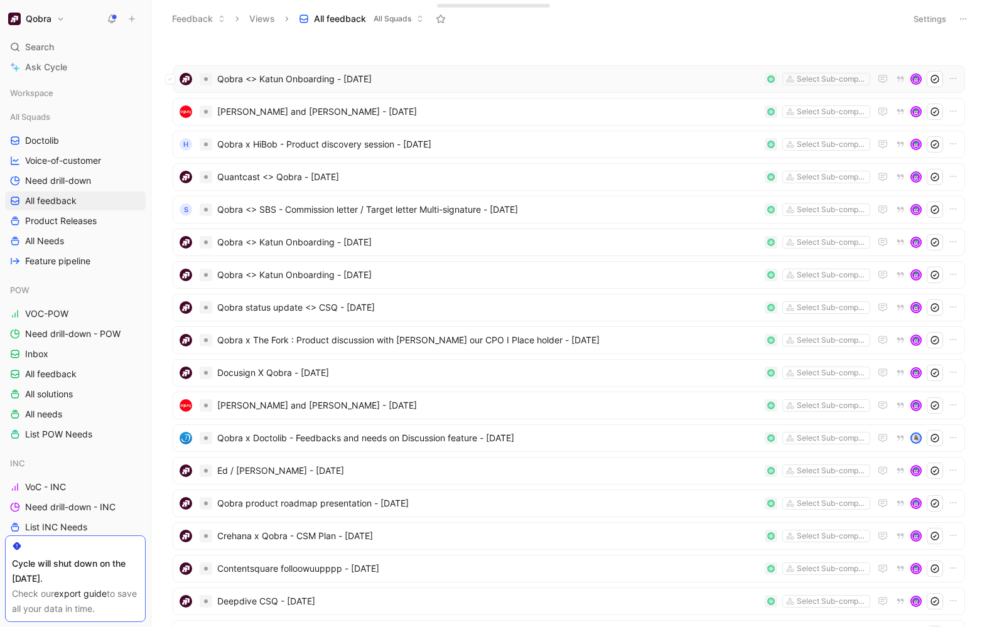
click at [363, 79] on span "Qobra <> Katun Onboarding - [DATE]" at bounding box center [488, 79] width 543 height 15
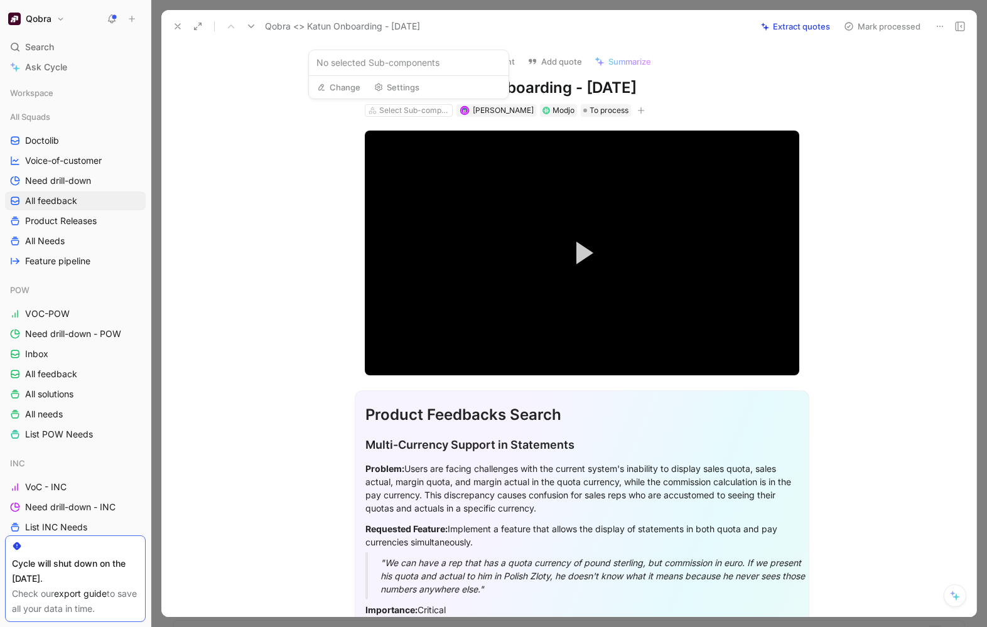
click at [623, 434] on h2 "Multi-Currency Support in Statements" at bounding box center [582, 445] width 433 height 27
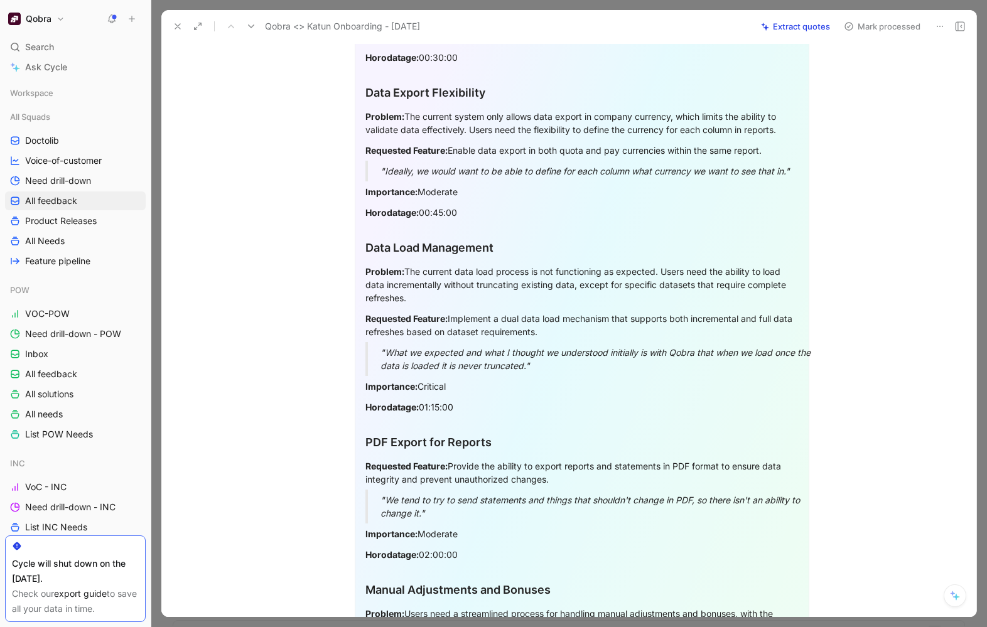
scroll to position [572, 0]
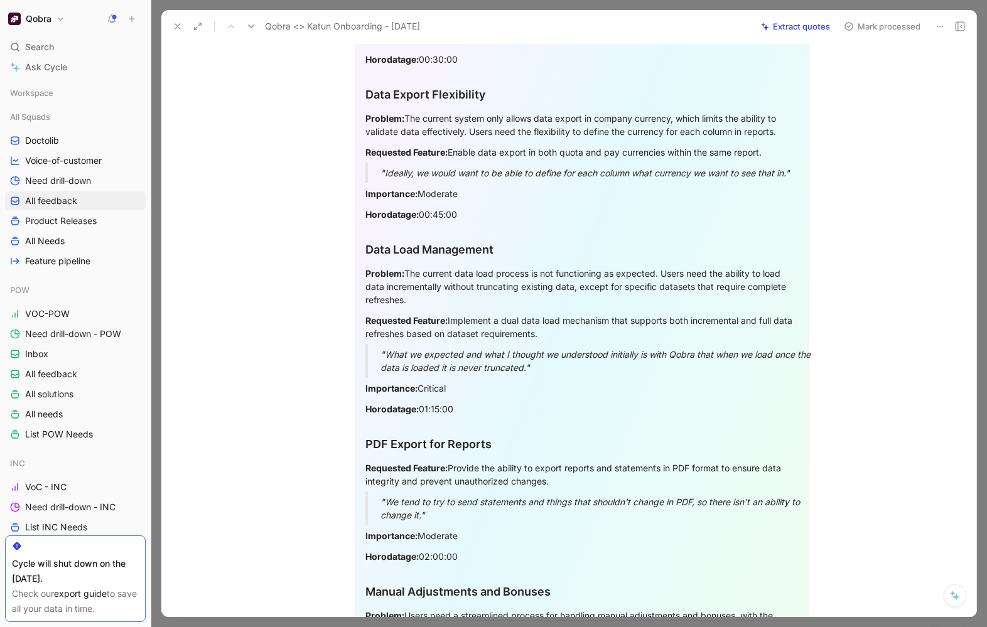
click at [538, 202] on p "Importance: Moderate" at bounding box center [582, 193] width 433 height 21
click at [523, 171] on div ""Ideally, we would want to be able to define for each column what currency we w…" at bounding box center [597, 172] width 433 height 13
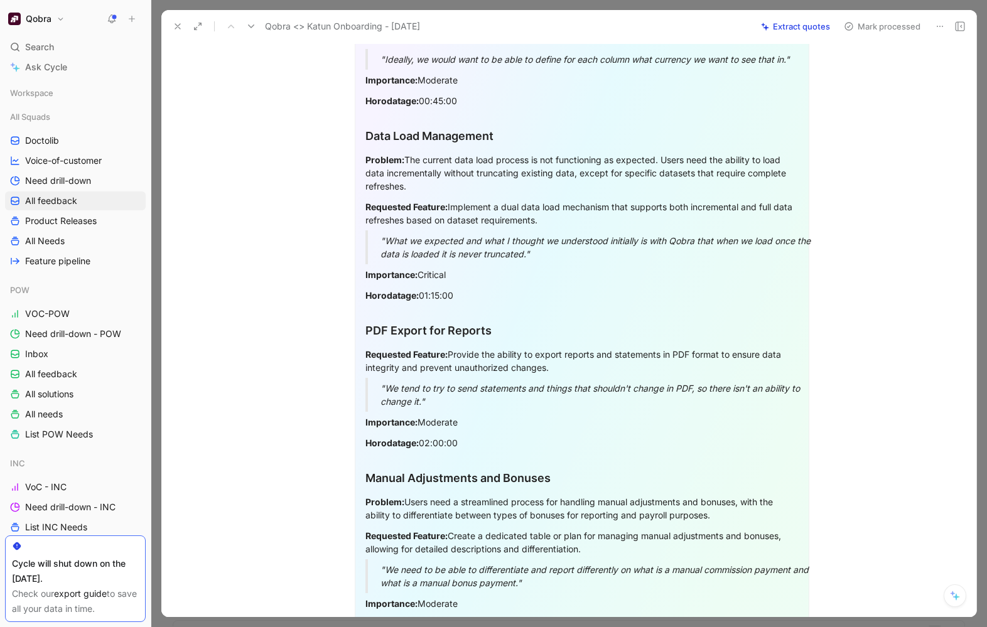
scroll to position [687, 0]
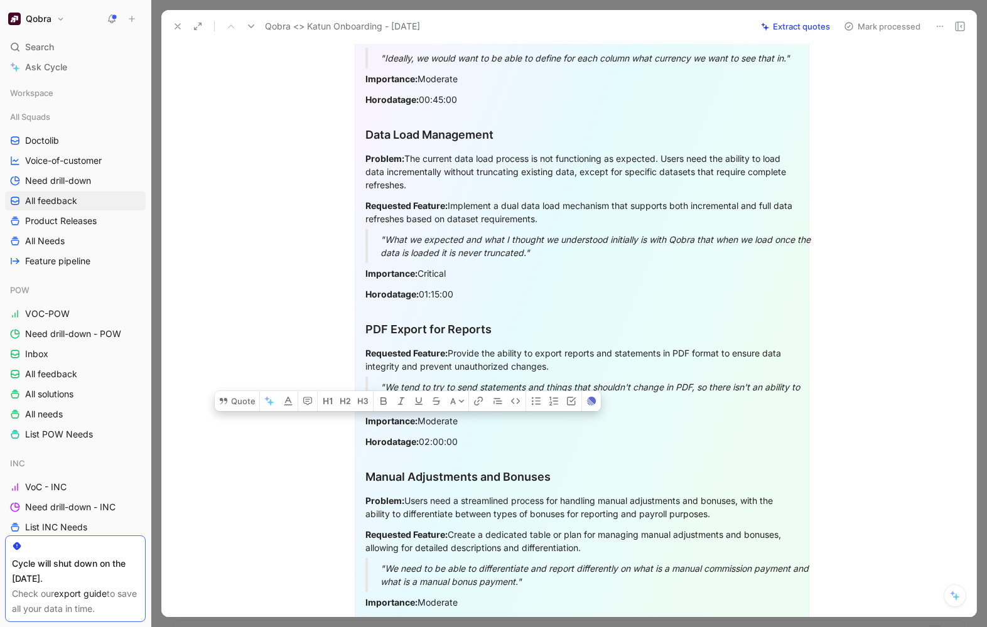
drag, startPoint x: 365, startPoint y: 159, endPoint x: 526, endPoint y: 280, distance: 201.4
click at [526, 281] on div "Product Feedbacks Search Multi-Currency Support in Statements Problem: Users ar…" at bounding box center [582, 173] width 455 height 938
click at [237, 391] on button "Quote" at bounding box center [237, 401] width 45 height 20
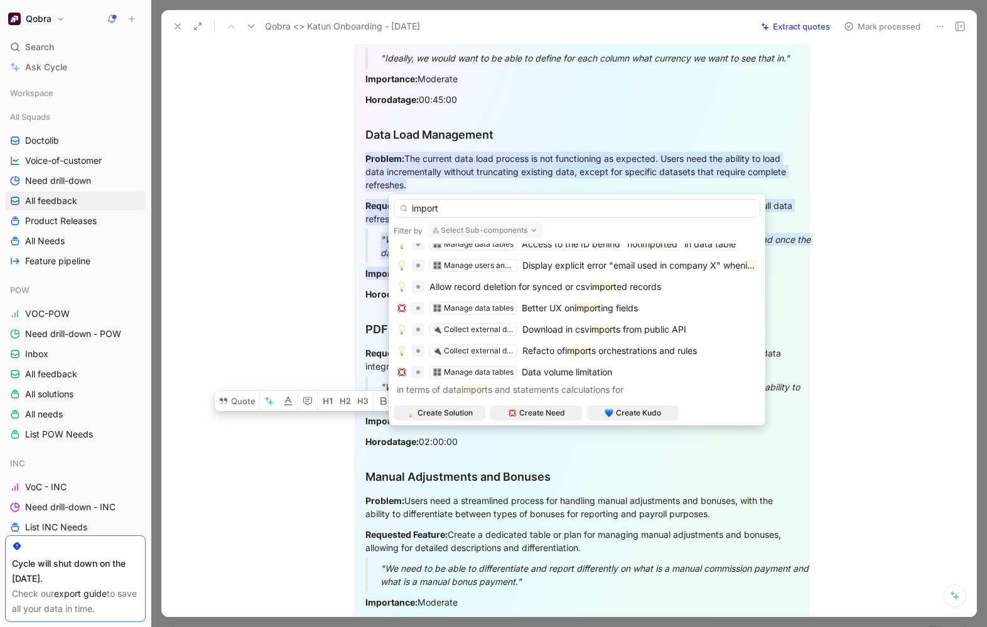
scroll to position [309, 0]
type input "import"
click at [656, 348] on span "s orchestrations and rules" at bounding box center [645, 350] width 106 height 11
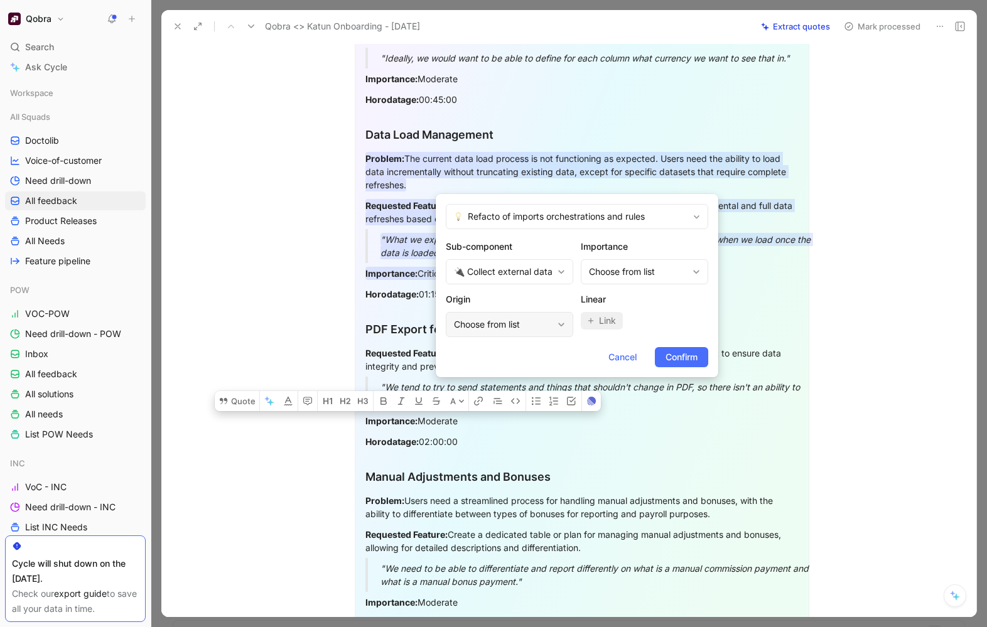
click at [550, 332] on div "Choose from list" at bounding box center [503, 324] width 99 height 15
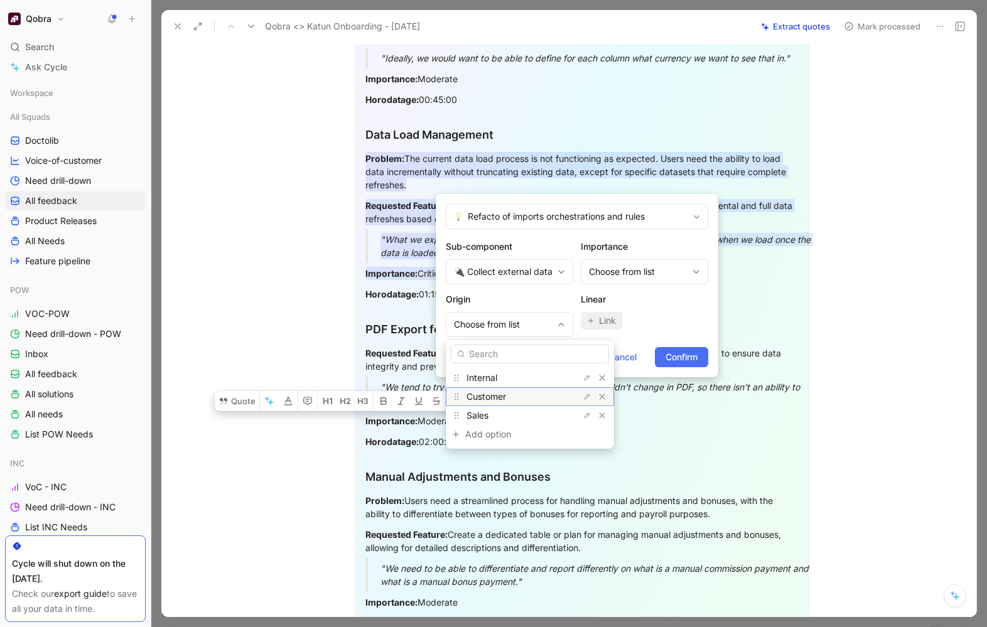
click at [531, 393] on div "Customer" at bounding box center [514, 396] width 94 height 15
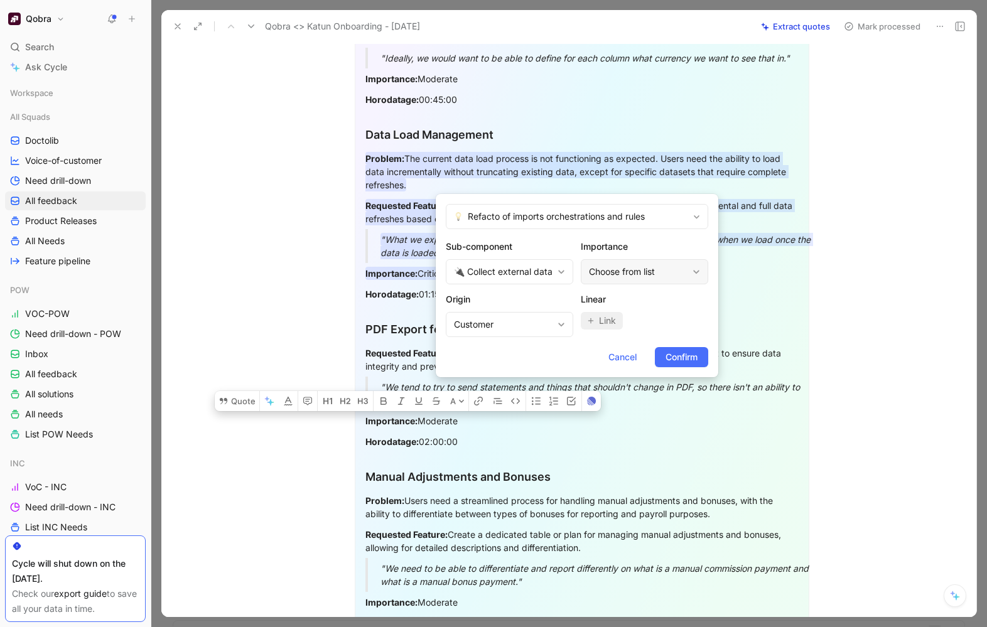
click at [661, 267] on div "Choose from list" at bounding box center [638, 271] width 99 height 15
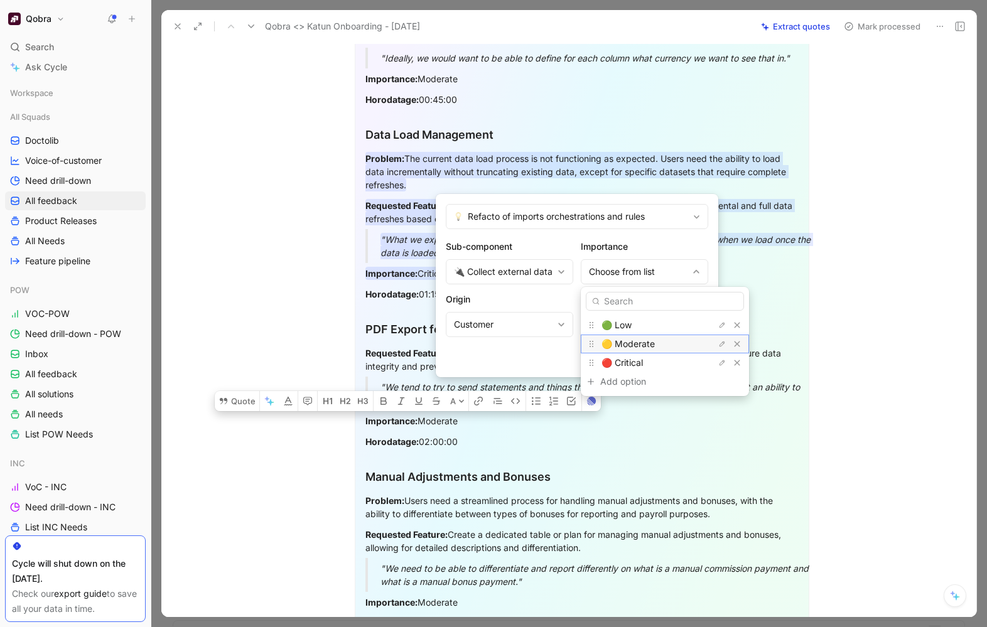
click at [644, 349] on span "🟡 Moderate" at bounding box center [628, 344] width 53 height 11
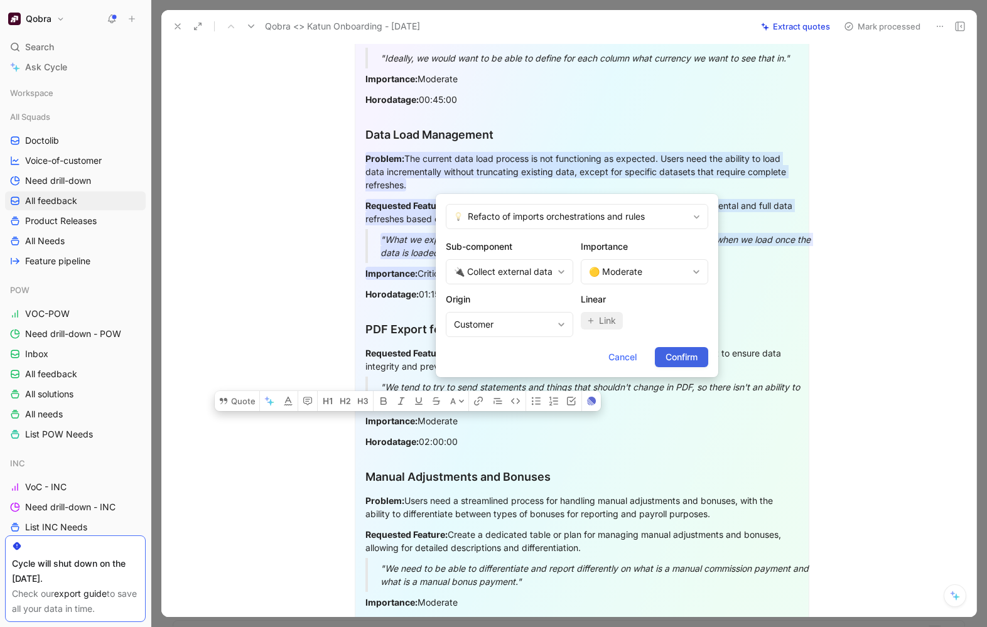
click at [697, 356] on span "Confirm" at bounding box center [682, 357] width 32 height 15
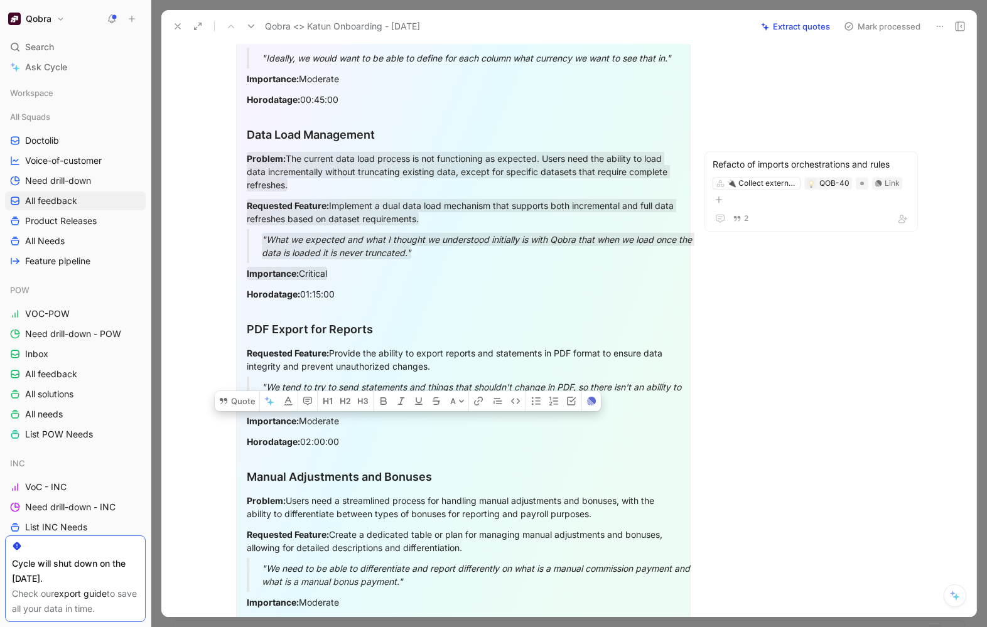
click at [425, 373] on p "Requested Feature: Provide the ability to export reports and statements in PDF …" at bounding box center [463, 360] width 433 height 34
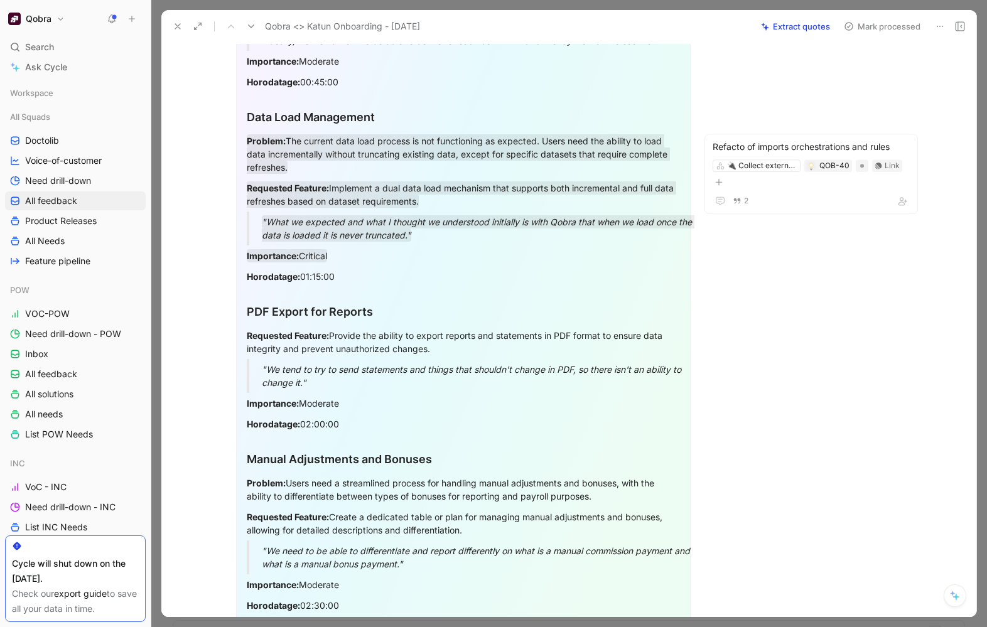
scroll to position [705, 0]
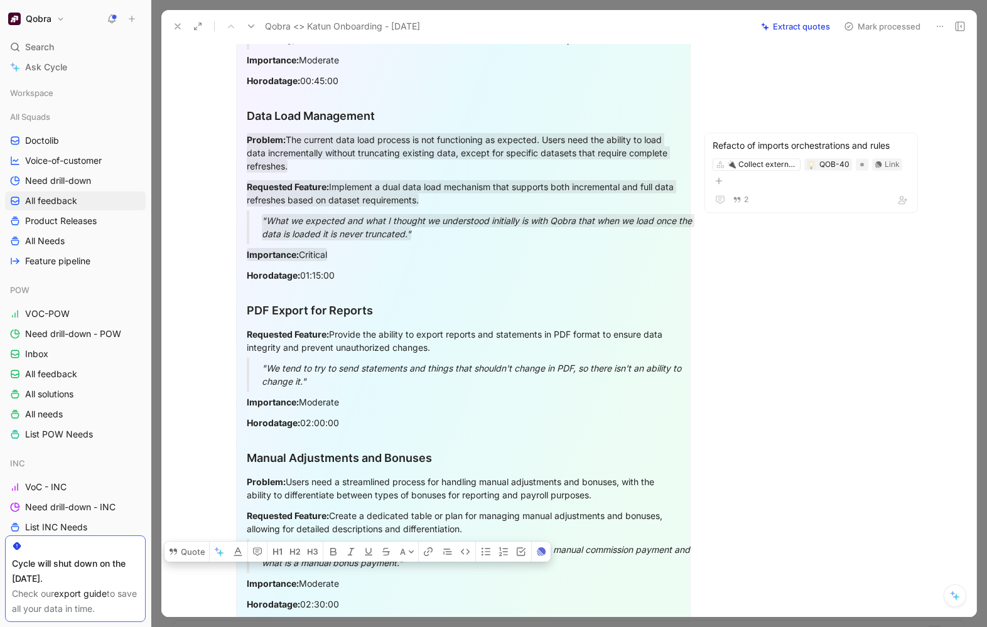
drag, startPoint x: 246, startPoint y: 310, endPoint x: 404, endPoint y: 425, distance: 194.7
click at [404, 425] on div "Product Feedbacks Search Multi-Currency Support in Statements Problem: Users ar…" at bounding box center [463, 154] width 455 height 938
click at [200, 489] on button "Quote" at bounding box center [187, 552] width 45 height 20
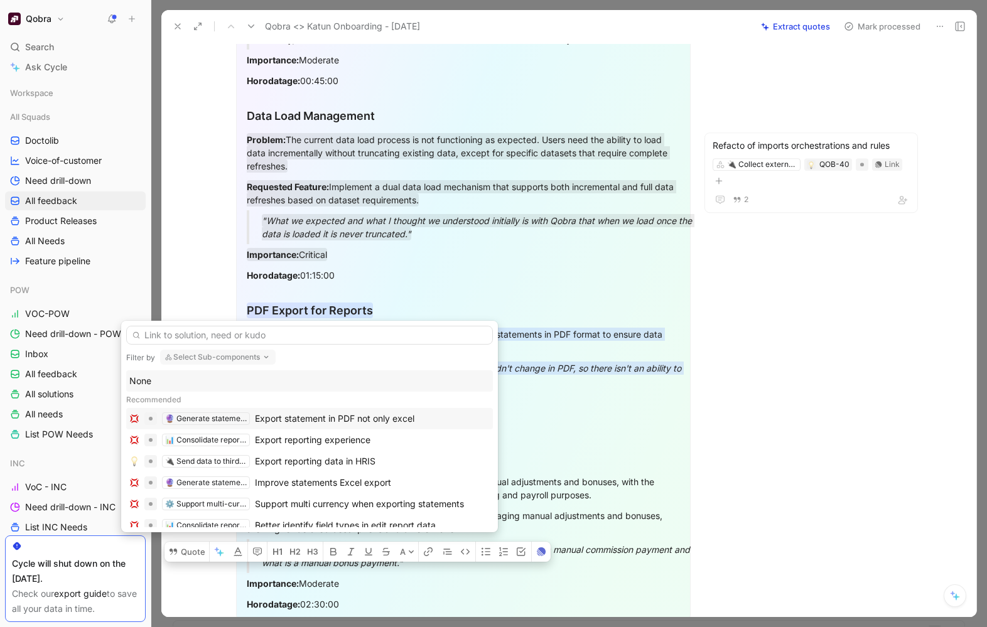
click at [391, 422] on div "Export statement in PDF not only excel" at bounding box center [335, 418] width 160 height 15
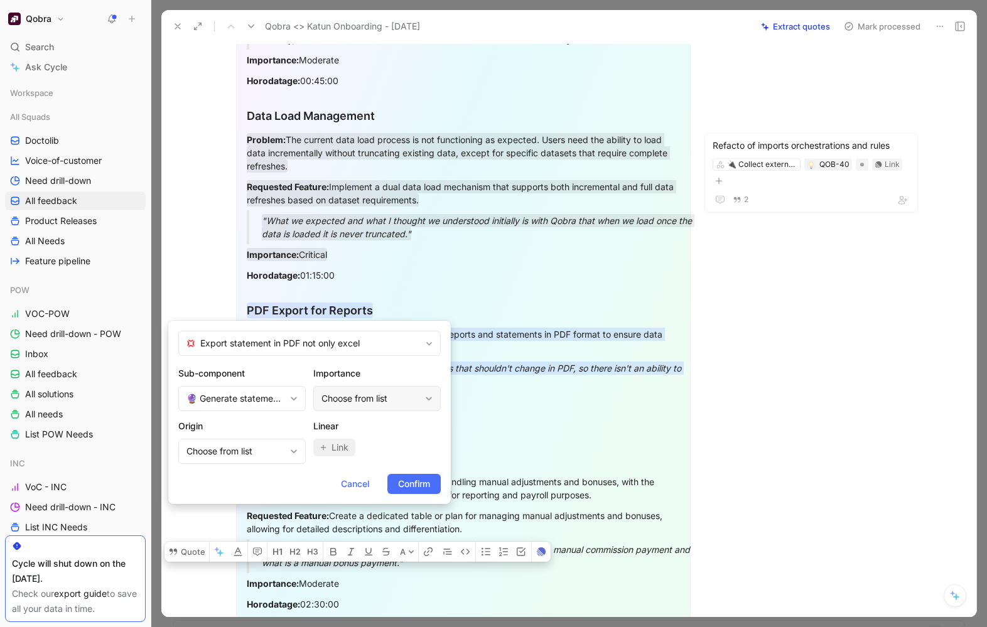
click at [382, 403] on div "Choose from list" at bounding box center [371, 398] width 99 height 15
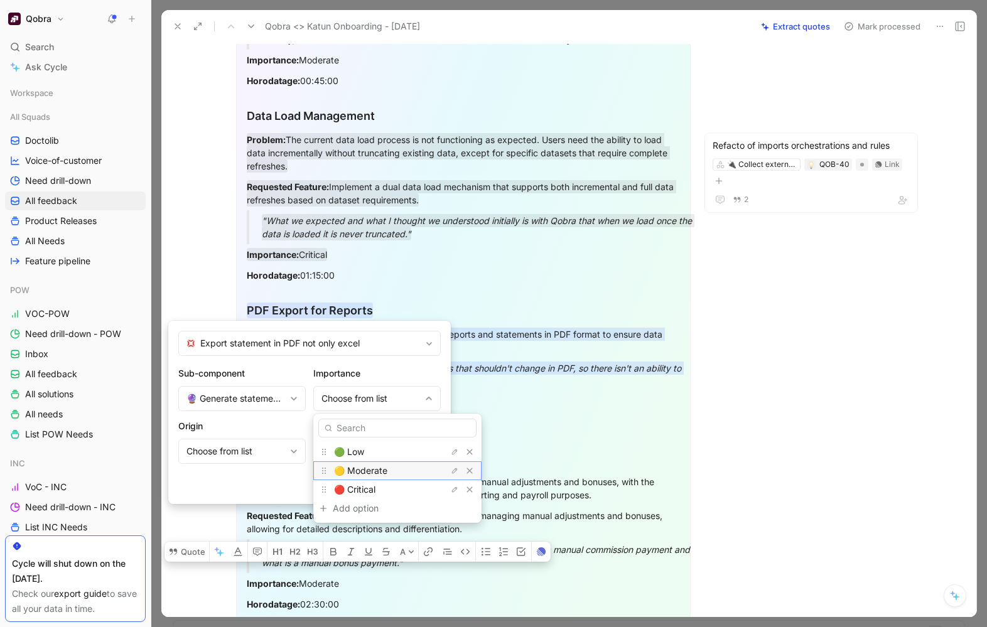
click at [384, 469] on span "🟡 Moderate" at bounding box center [360, 470] width 53 height 11
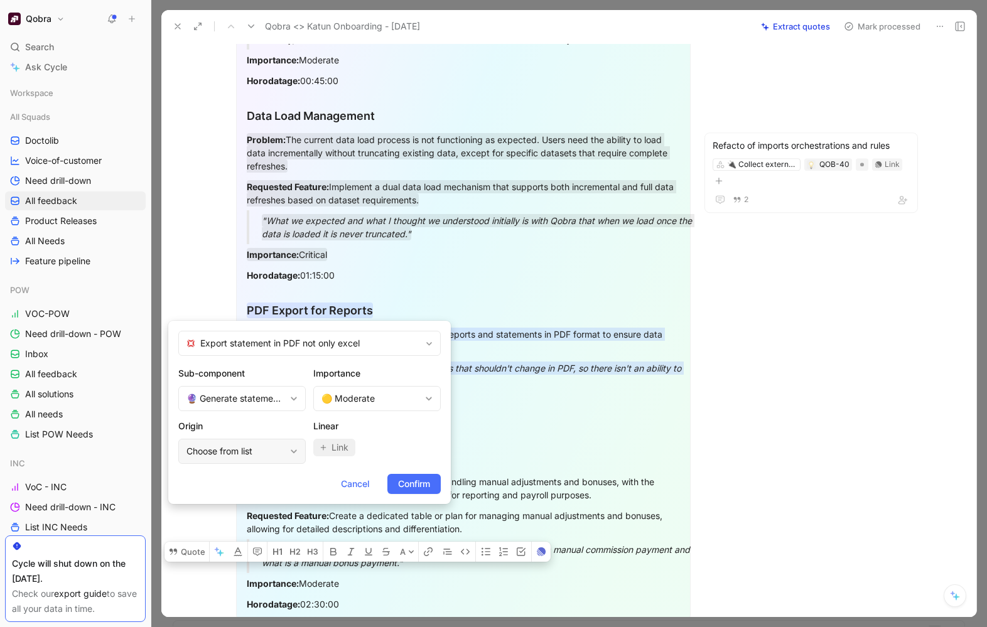
click at [231, 452] on div "Choose from list" at bounding box center [236, 451] width 99 height 15
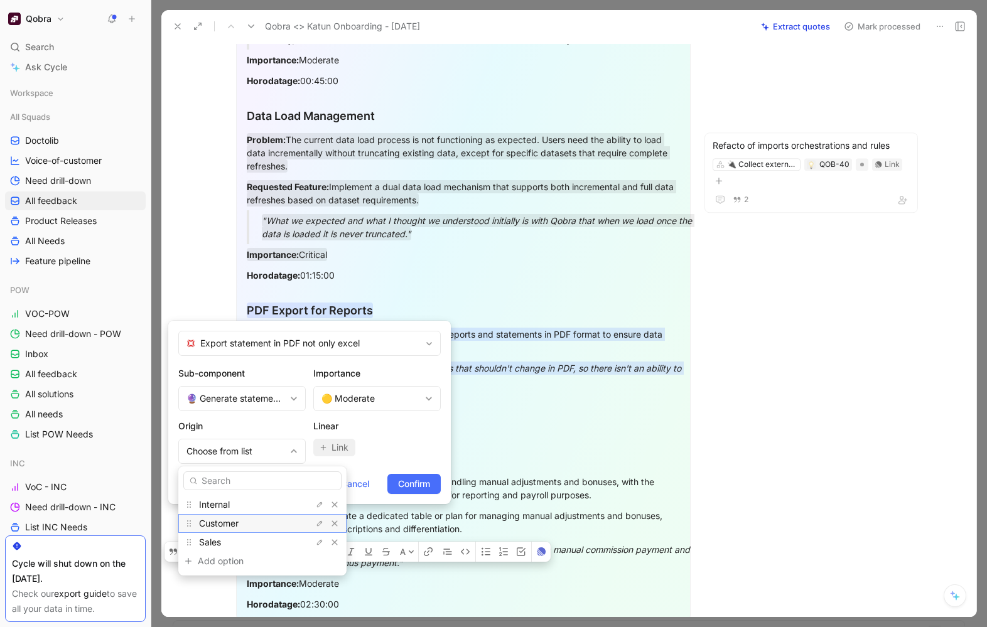
click at [258, 489] on div "Customer" at bounding box center [246, 523] width 94 height 15
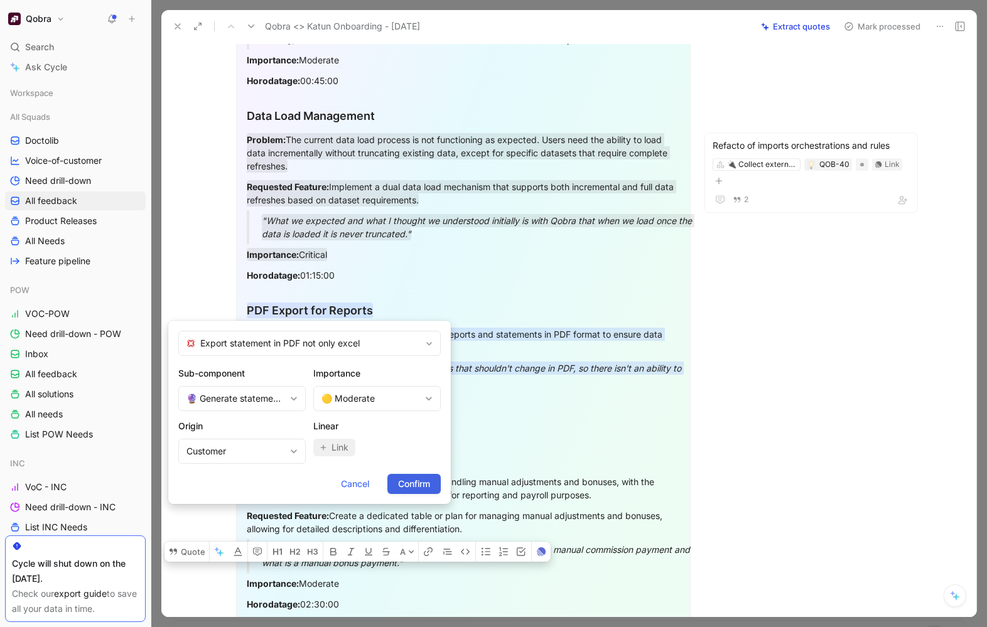
click at [413, 477] on span "Confirm" at bounding box center [414, 484] width 32 height 15
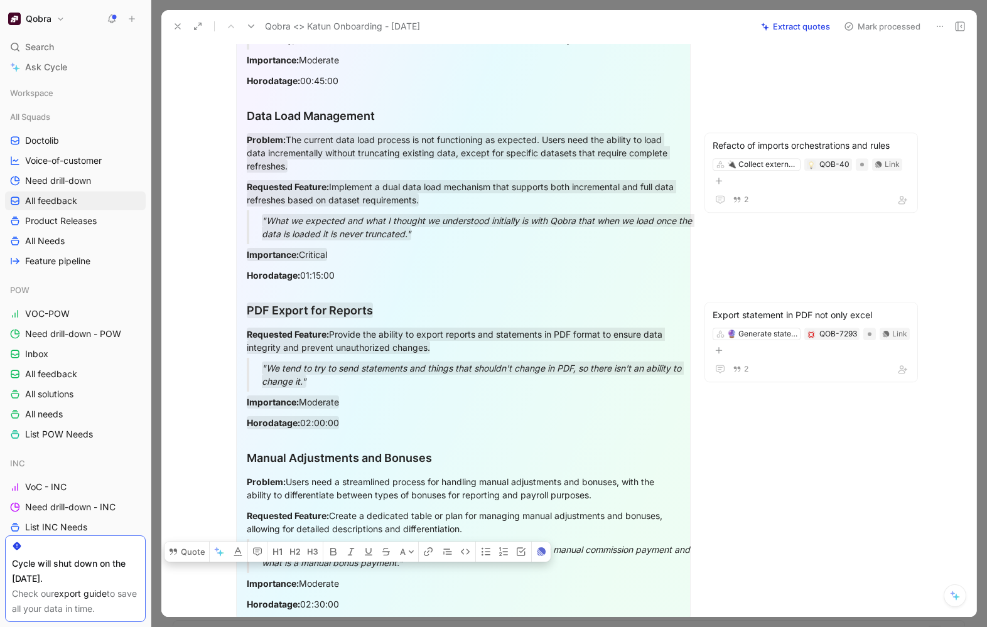
click at [540, 392] on p "Importance: Moderate" at bounding box center [463, 402] width 433 height 21
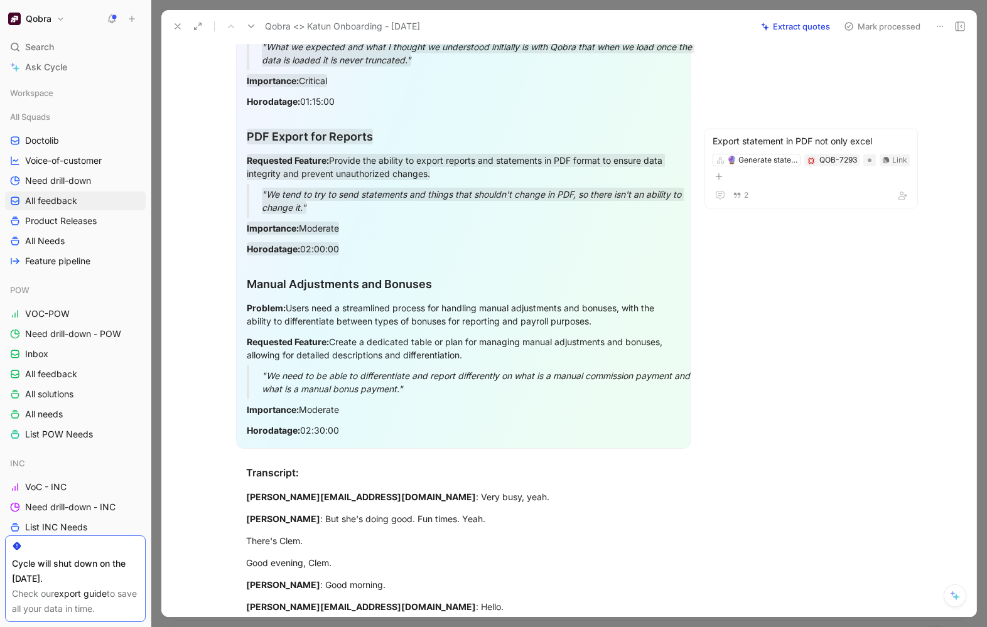
scroll to position [901, 0]
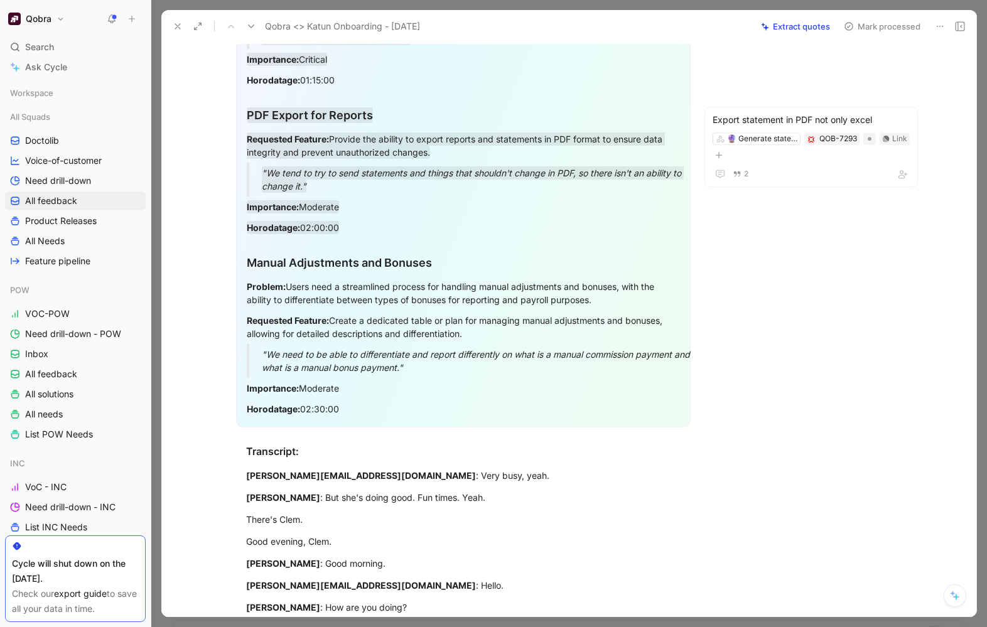
click at [449, 369] on div ""We need to be able to differentiate and report differently on what is a manual…" at bounding box center [478, 361] width 433 height 26
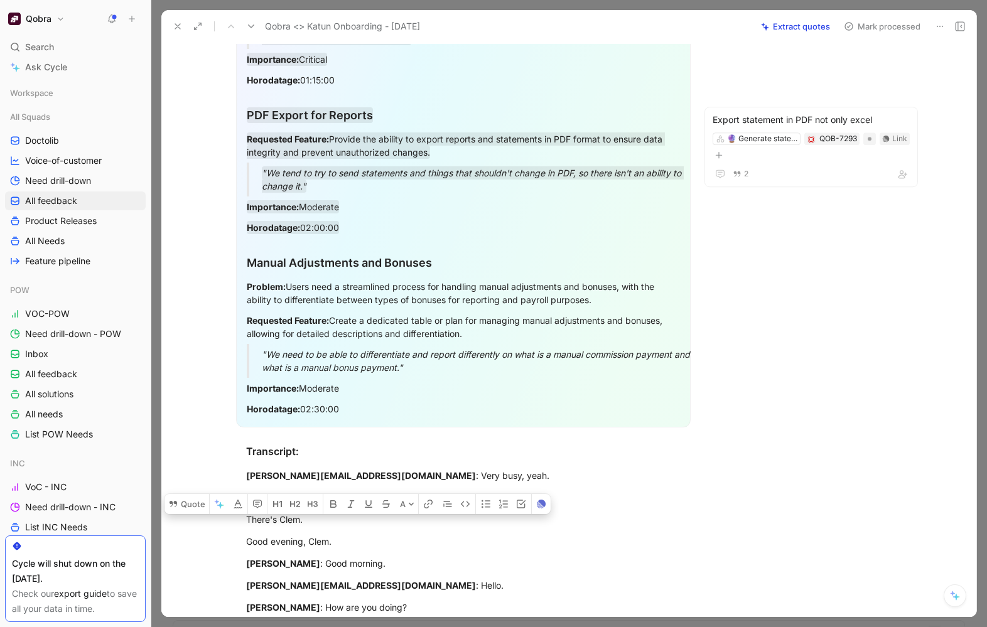
drag, startPoint x: 249, startPoint y: 259, endPoint x: 416, endPoint y: 379, distance: 205.3
click at [190, 489] on button "Quote" at bounding box center [187, 504] width 45 height 20
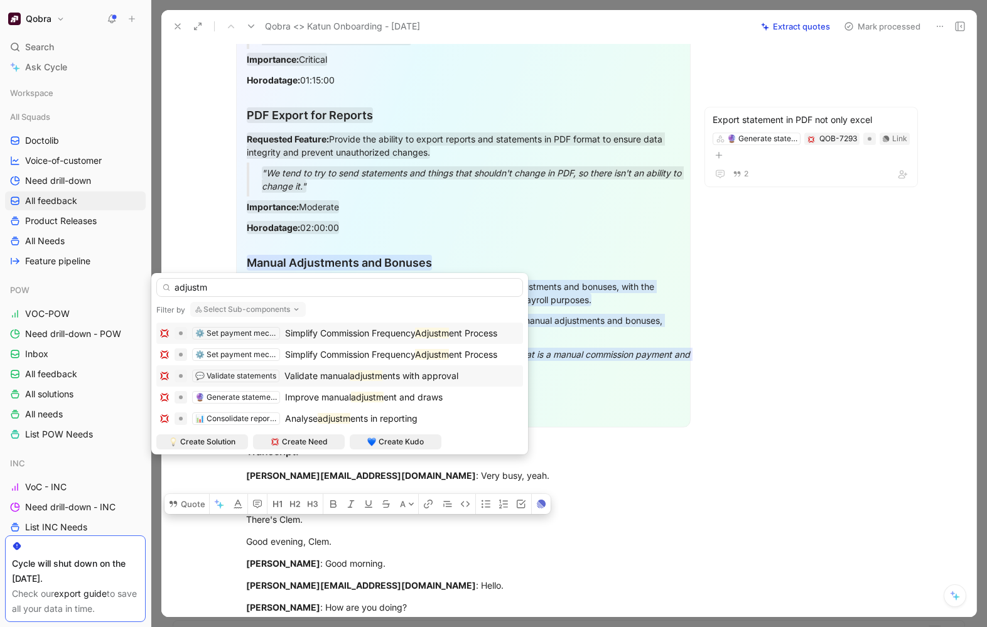
type input "adjustm"
click at [371, 381] on mark "adjustm" at bounding box center [366, 376] width 33 height 11
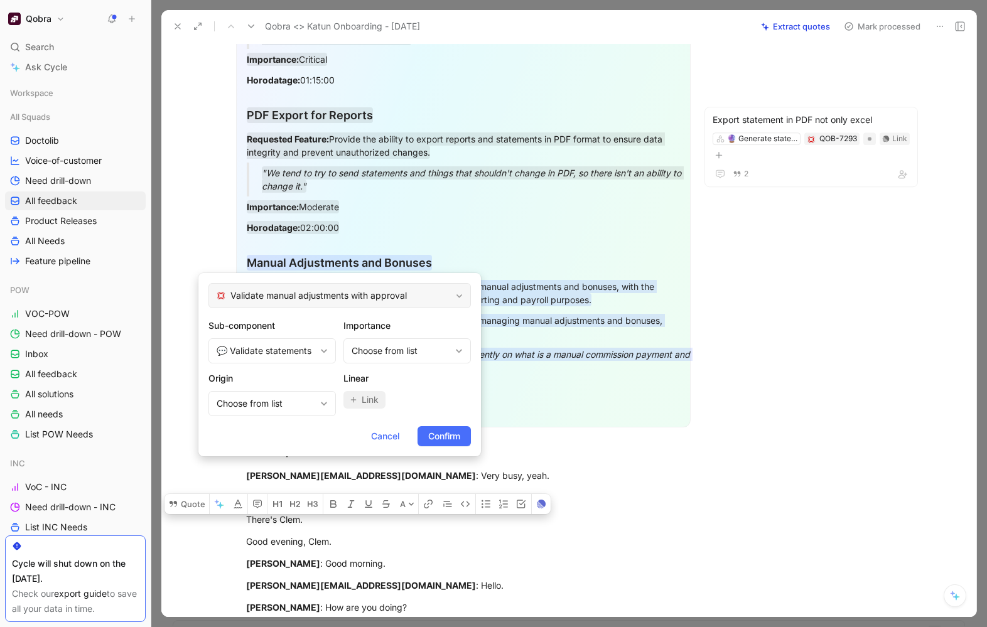
click at [391, 295] on span "Validate manual adjustments with approval" at bounding box center [341, 295] width 220 height 15
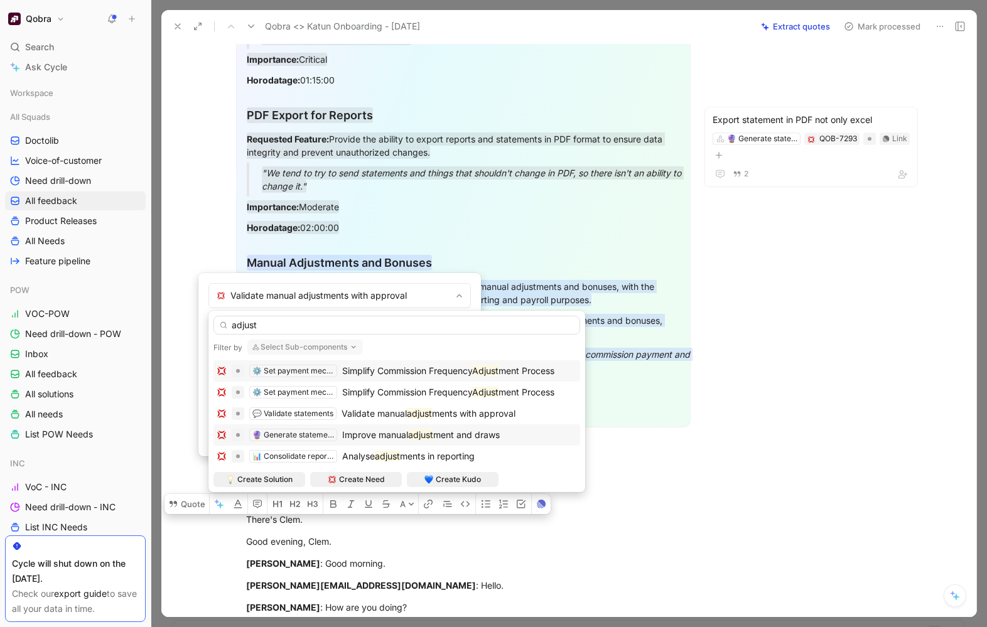
type input "adjust"
click at [454, 430] on span "ment and draws" at bounding box center [466, 435] width 67 height 11
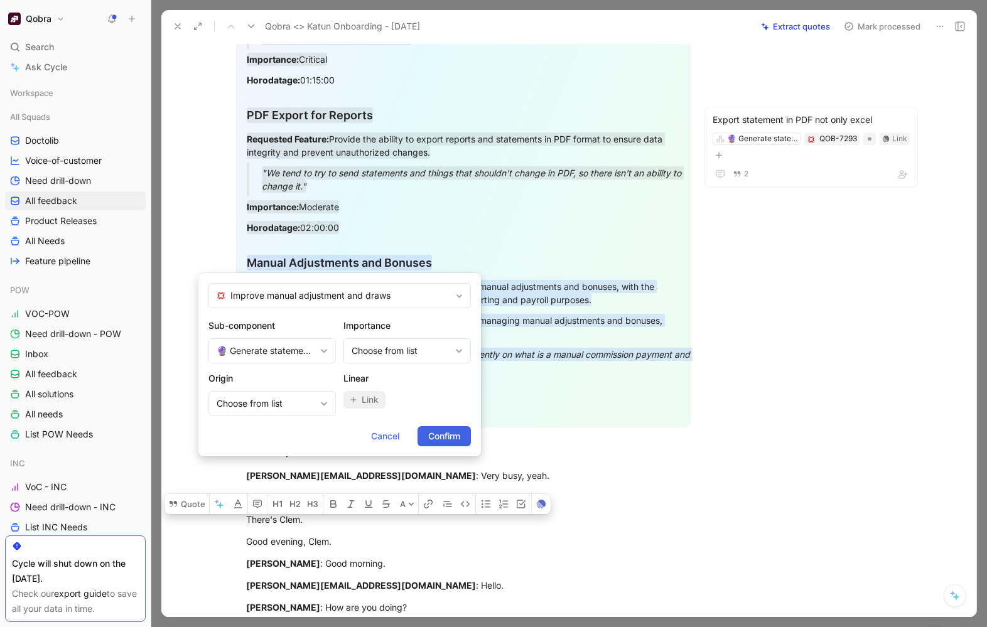
click at [440, 437] on span "Confirm" at bounding box center [444, 436] width 32 height 15
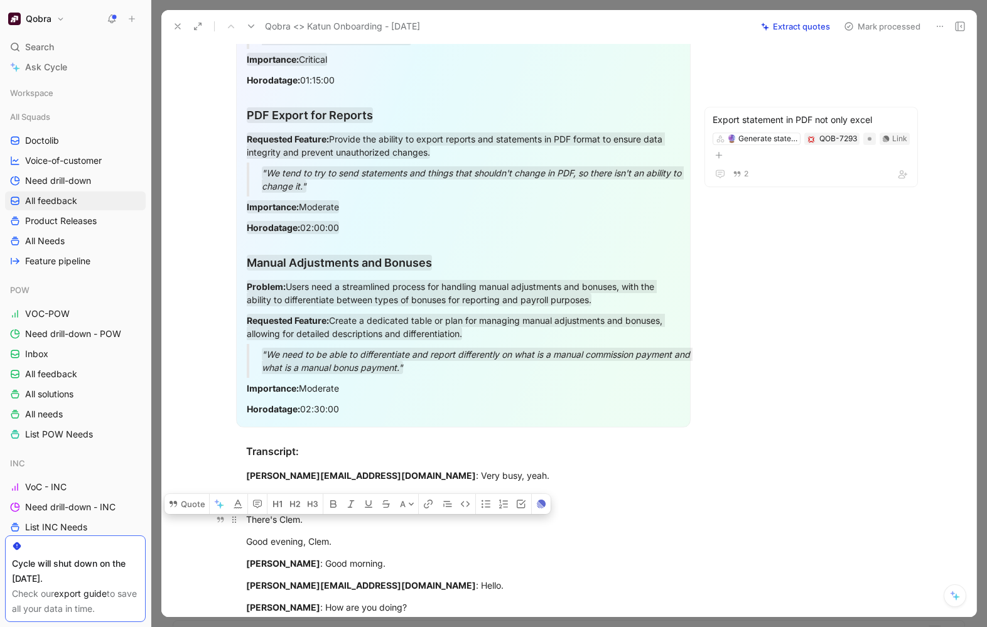
click at [586, 489] on p "There's Clem." at bounding box center [463, 519] width 482 height 21
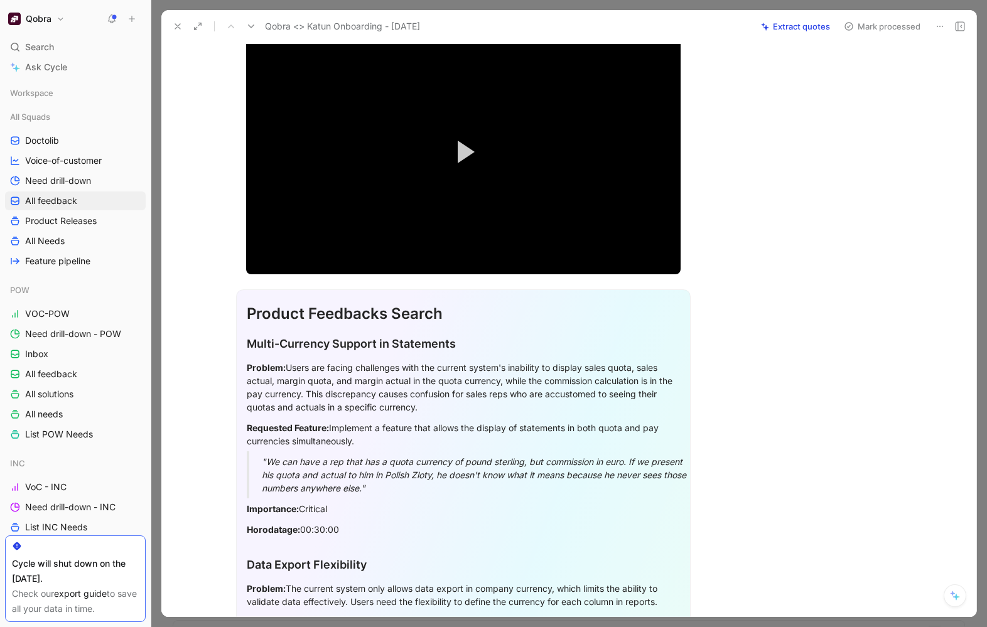
scroll to position [0, 0]
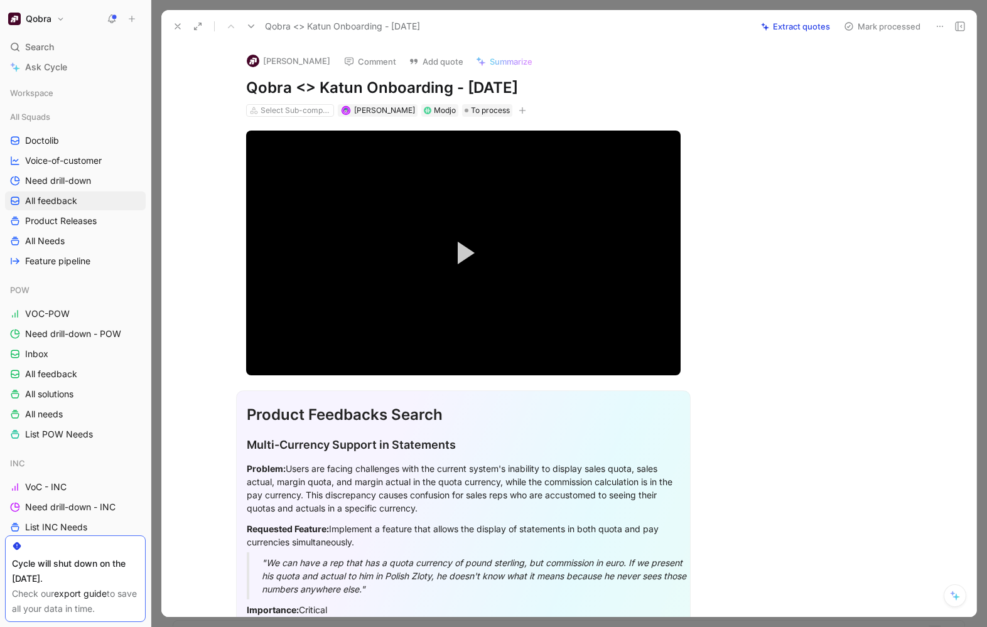
click at [876, 35] on div "Qobra <> Katun Onboarding - [DATE] Extract quotes Mark processed" at bounding box center [568, 26] width 815 height 33
click at [875, 31] on button "Mark processed" at bounding box center [883, 27] width 88 height 18
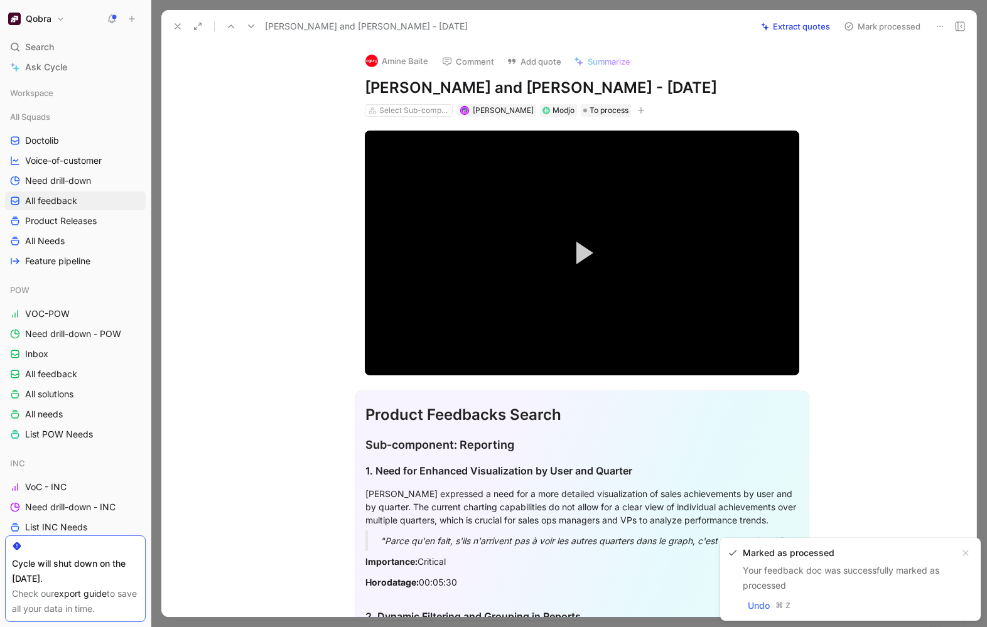
click at [182, 28] on icon at bounding box center [178, 26] width 10 height 10
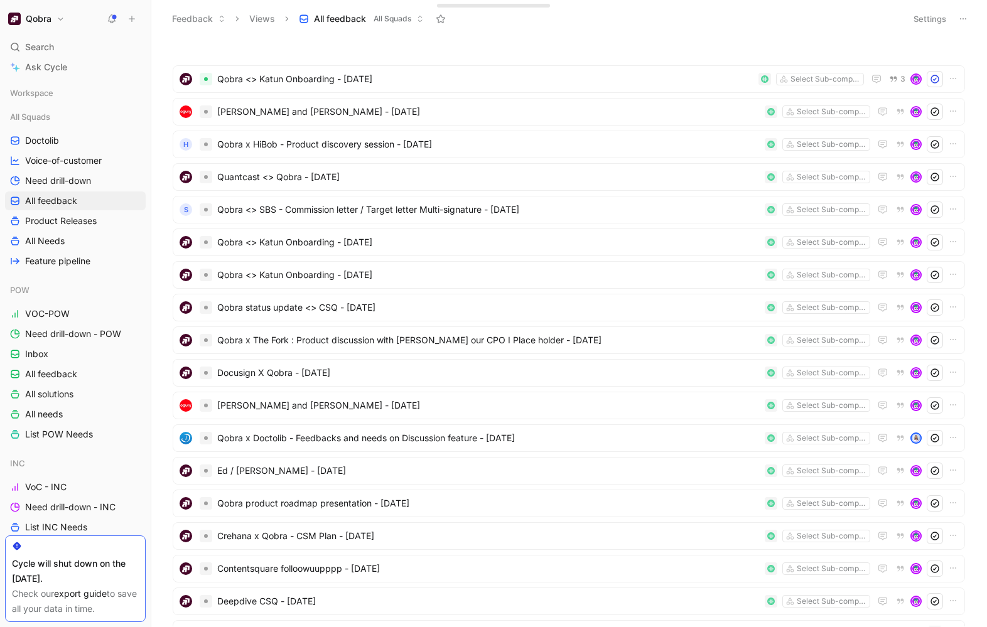
click at [930, 23] on button "Settings" at bounding box center [930, 19] width 44 height 18
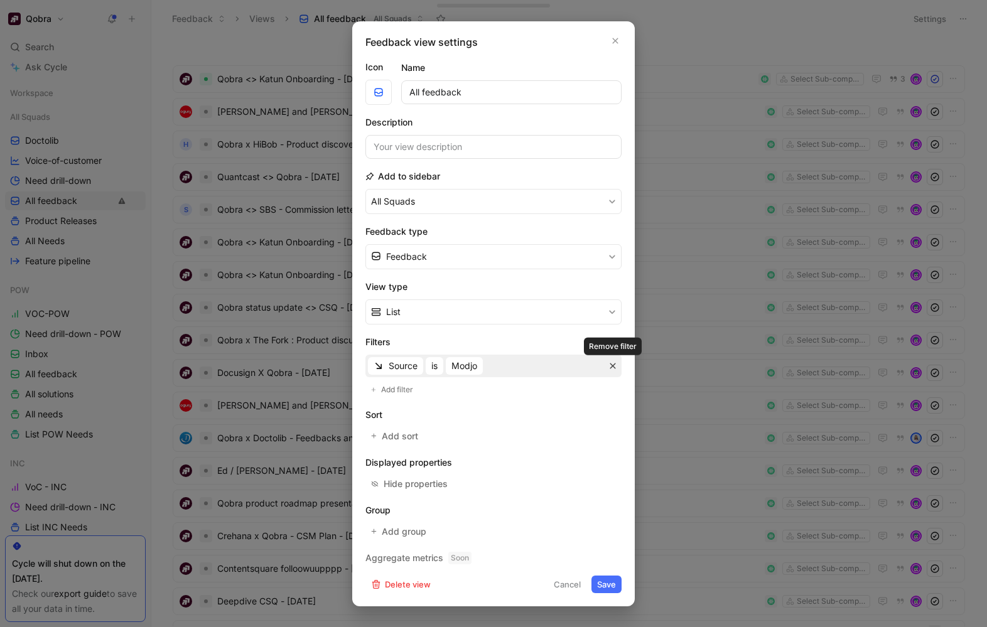
click at [612, 367] on icon "button" at bounding box center [614, 366] width 6 height 6
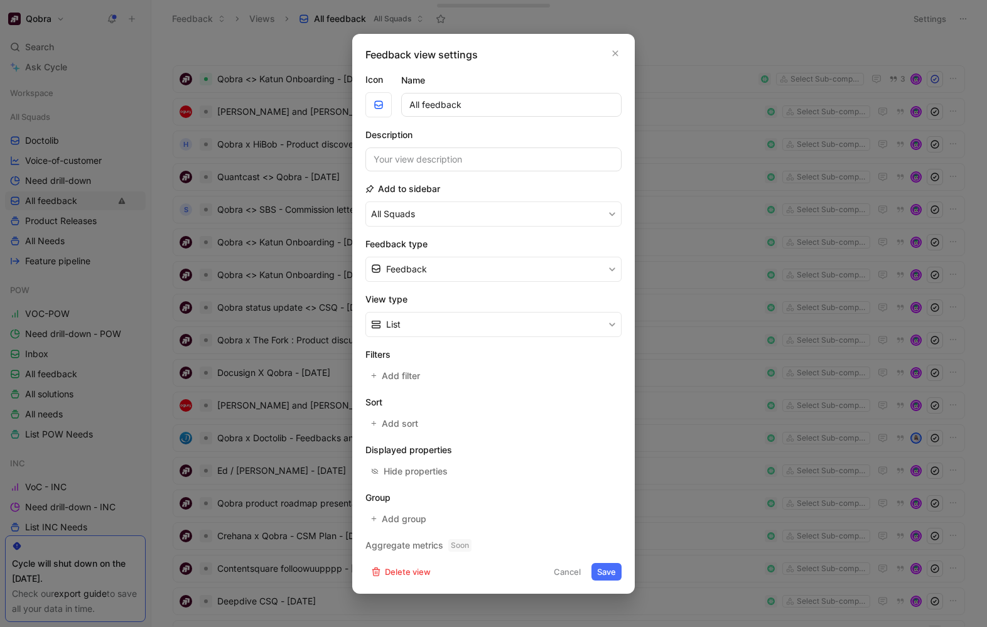
click at [609, 489] on button "Save" at bounding box center [607, 572] width 30 height 18
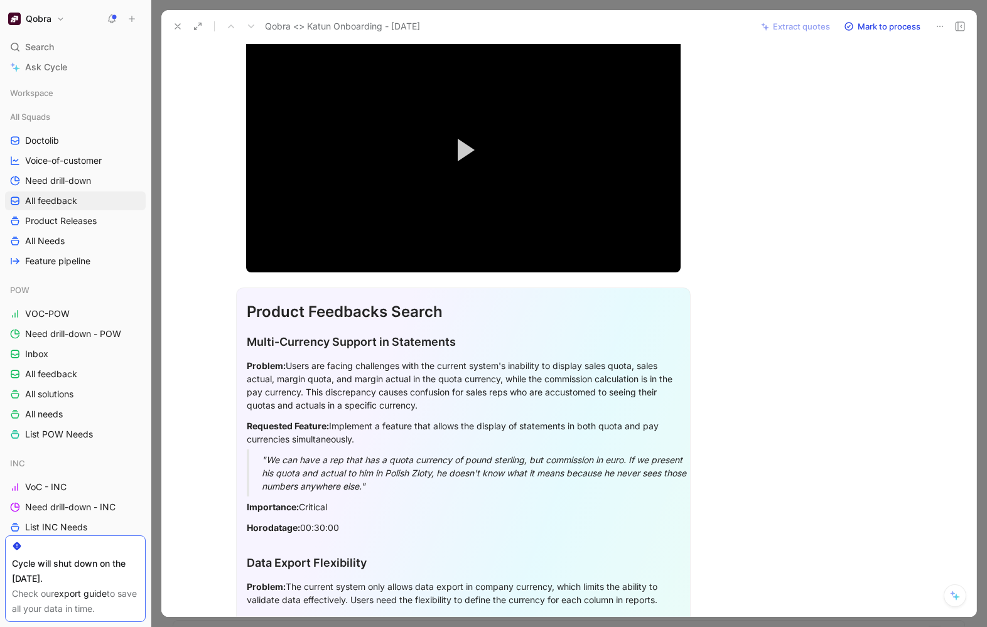
scroll to position [333, 0]
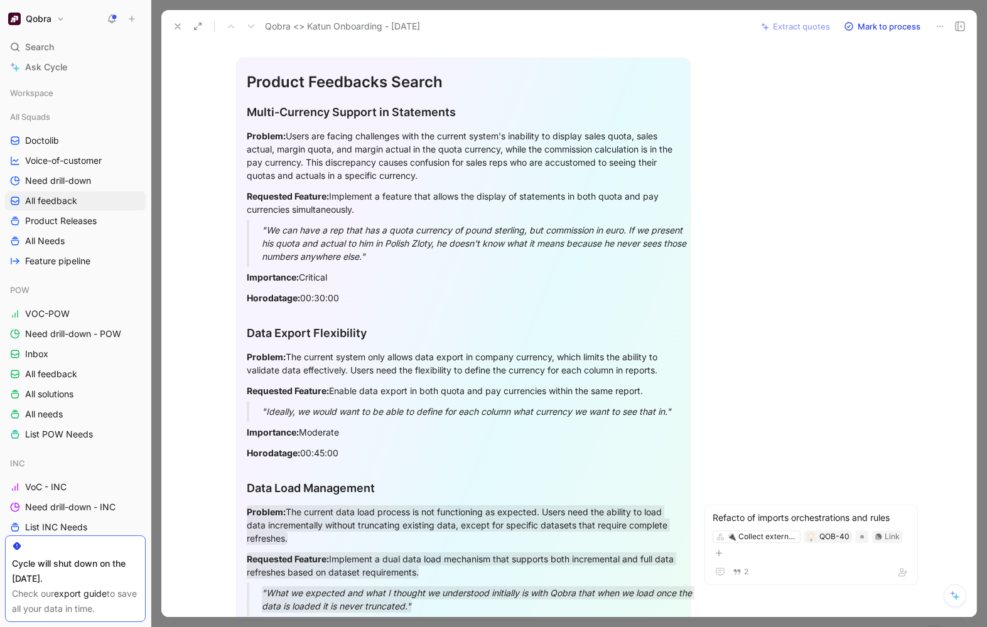
click at [425, 391] on div "Requested Feature: Enable data export in both quota and pay currencies within t…" at bounding box center [463, 390] width 433 height 13
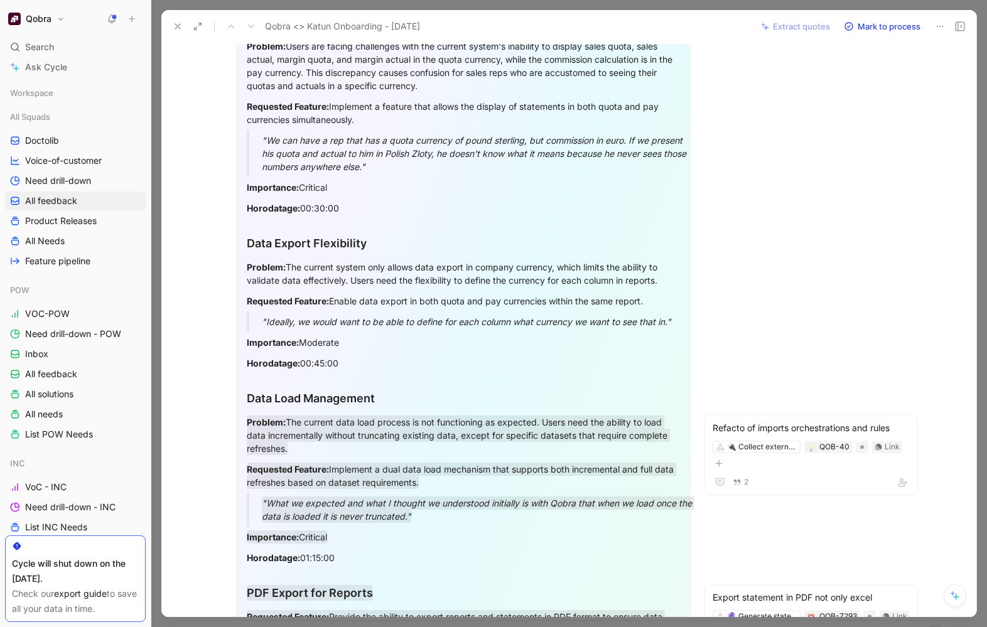
click at [402, 297] on div "Requested Feature: Enable data export in both quota and pay currencies within t…" at bounding box center [463, 301] width 433 height 13
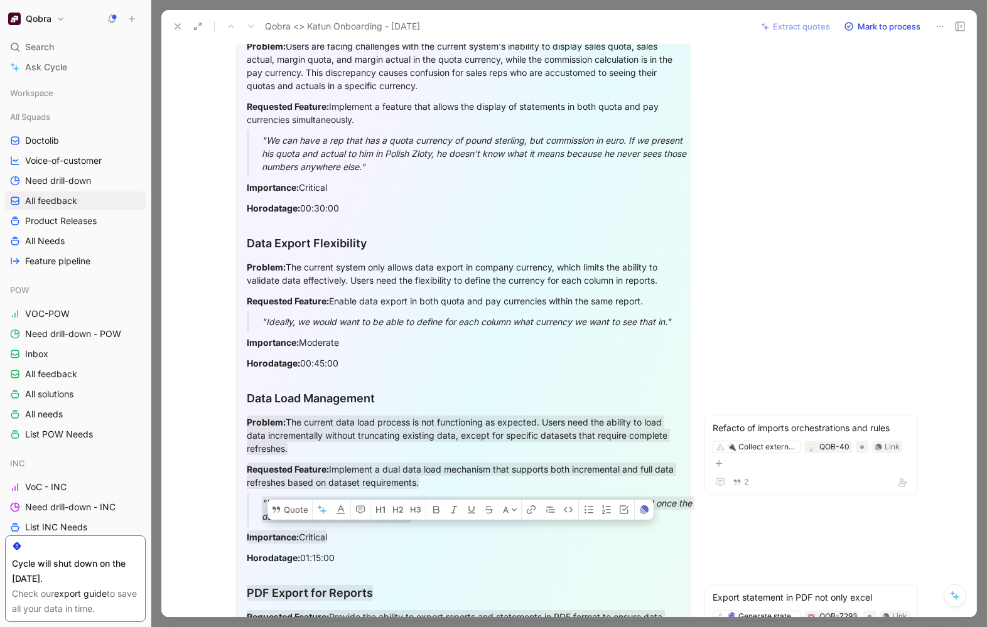
drag, startPoint x: 246, startPoint y: 268, endPoint x: 676, endPoint y: 323, distance: 433.9
click at [676, 323] on div "Product Feedbacks Search Multi-Currency Support in Statements Problem: Users ar…" at bounding box center [463, 437] width 455 height 938
copy div "Problem: The current system only allows data export in company currency, which …"
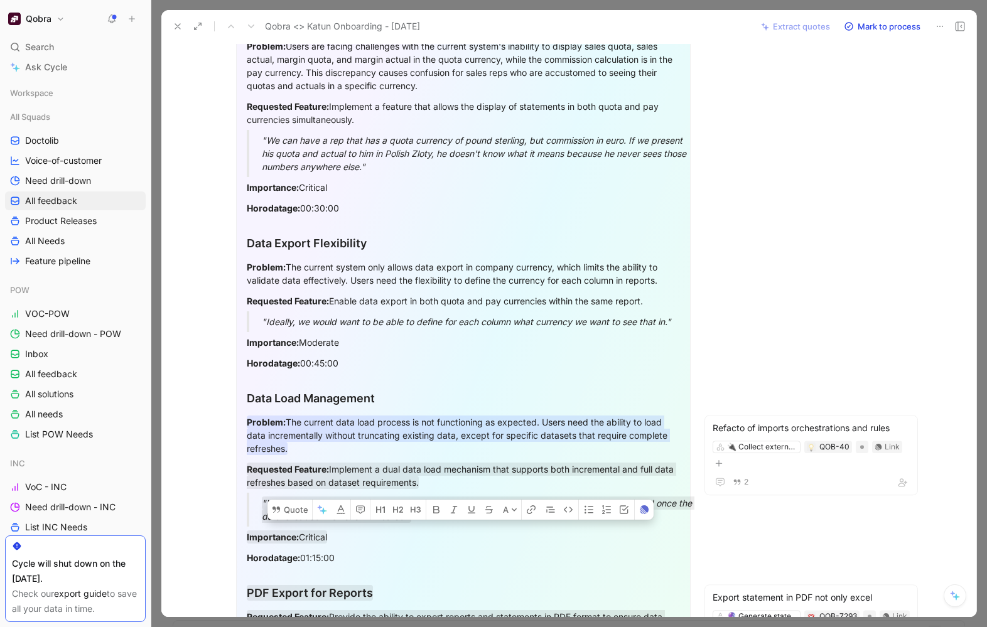
click at [259, 420] on strong "Problem:" at bounding box center [266, 422] width 39 height 11
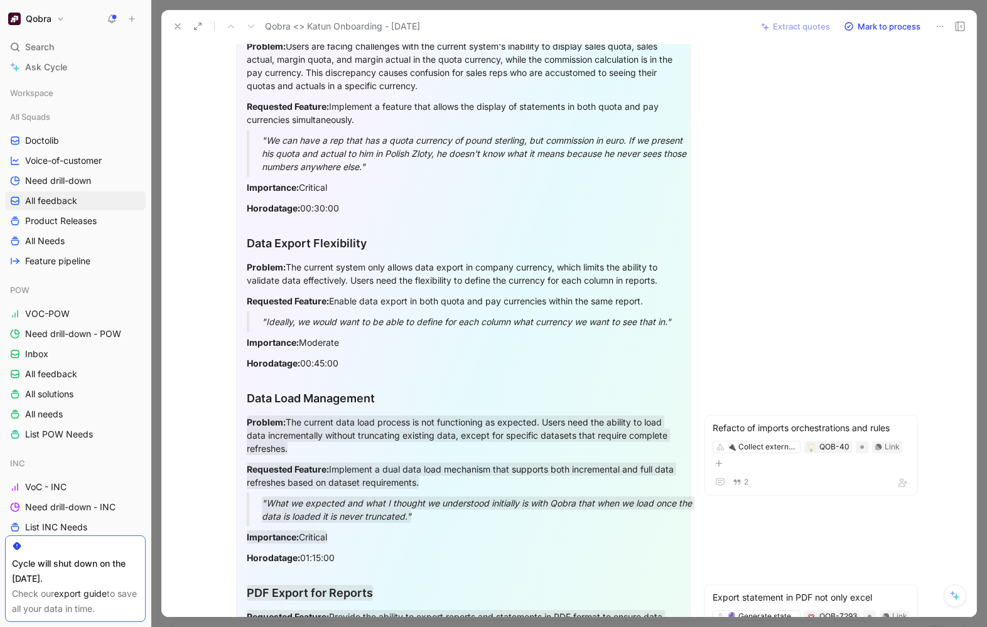
drag, startPoint x: 246, startPoint y: 421, endPoint x: 455, endPoint y: 478, distance: 217.4
click at [455, 478] on div "Product Feedbacks Search Multi-Currency Support in Statements Problem: Users ar…" at bounding box center [463, 437] width 455 height 938
copy div "Problem: The current data load process is not functioning as expected. Users ne…"
